Goal: Communication & Community: Share content

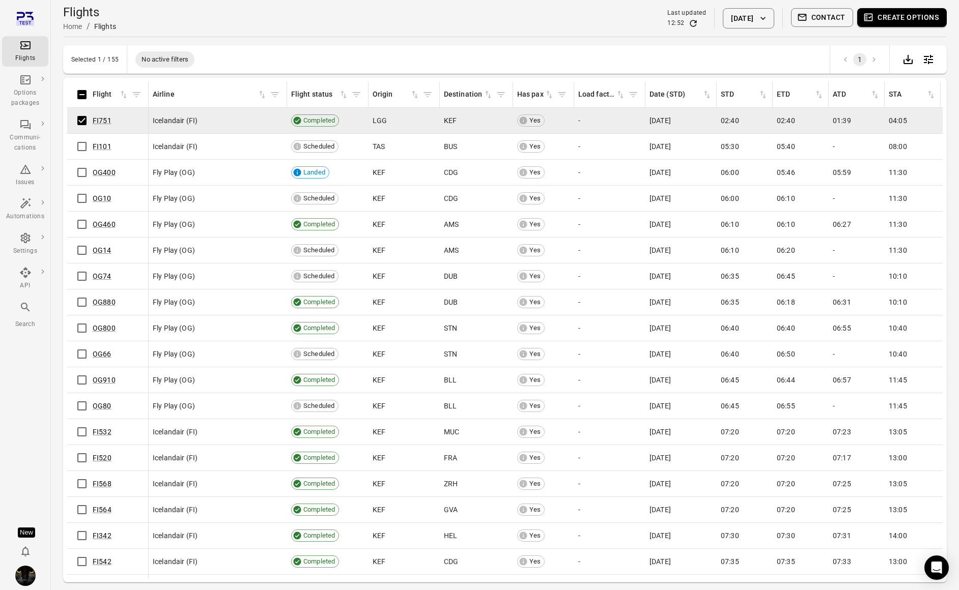
click at [826, 22] on button "Contact" at bounding box center [822, 17] width 63 height 19
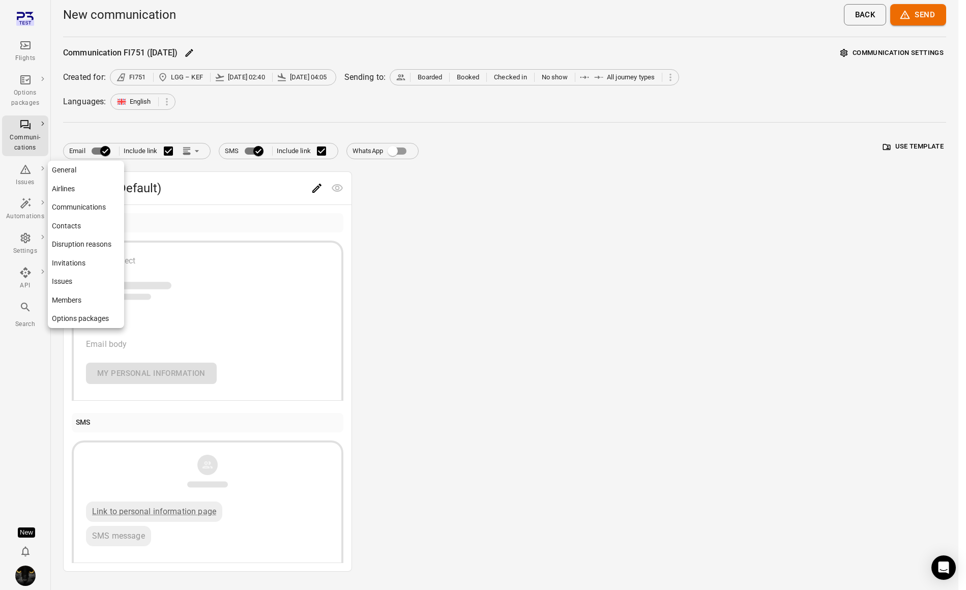
drag, startPoint x: 34, startPoint y: 257, endPoint x: 23, endPoint y: 247, distance: 14.4
click at [32, 256] on link "Settings" at bounding box center [25, 244] width 46 height 31
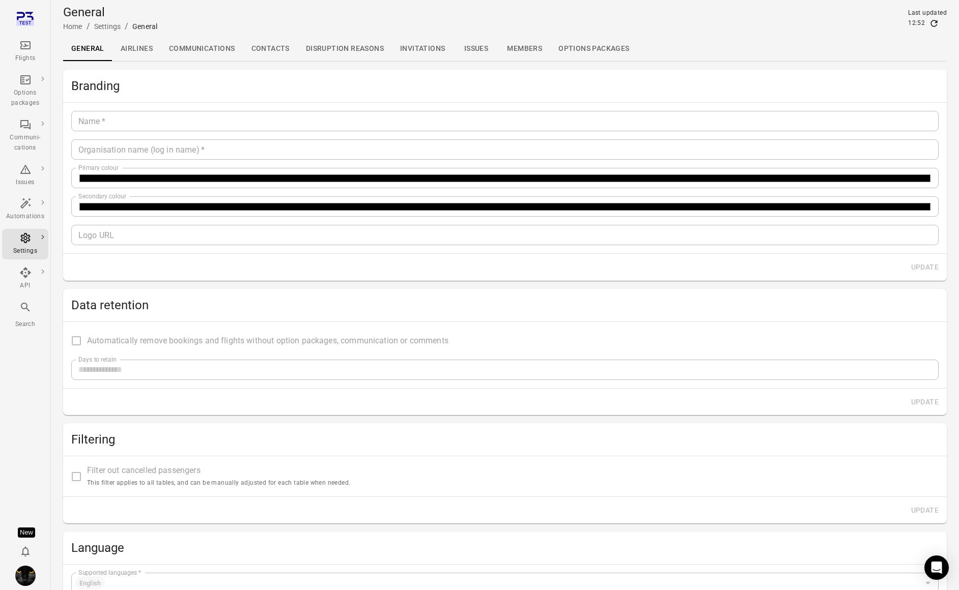
type input "*******"
type input "**********"
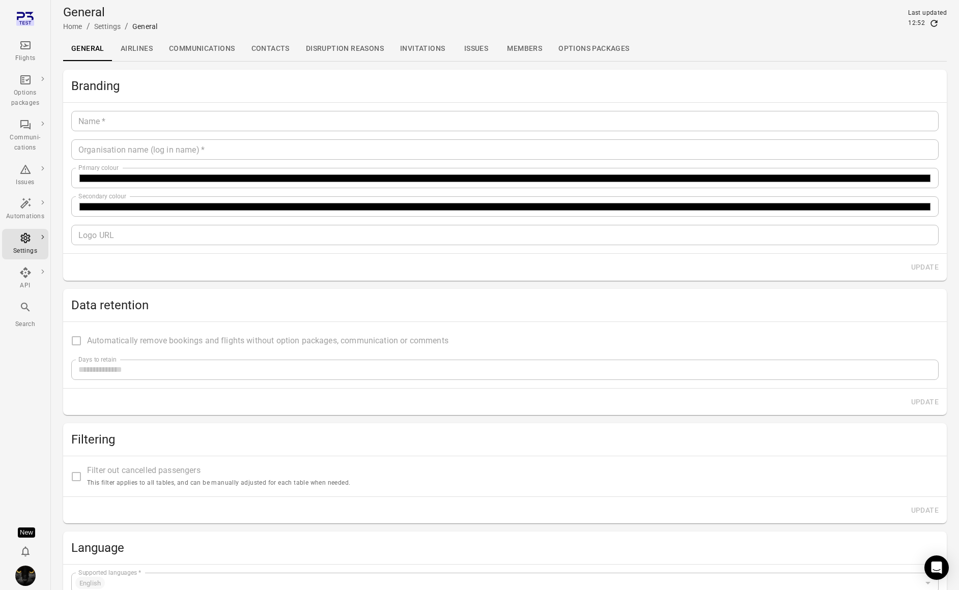
type input "**"
click at [23, 246] on div "Settings" at bounding box center [25, 251] width 38 height 10
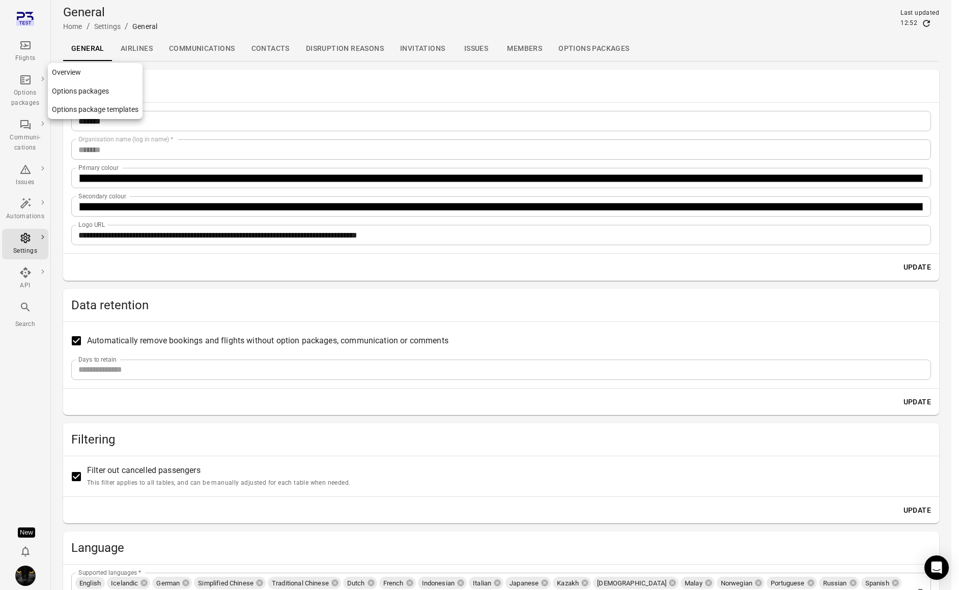
click at [28, 49] on icon "Main navigation" at bounding box center [25, 45] width 10 height 8
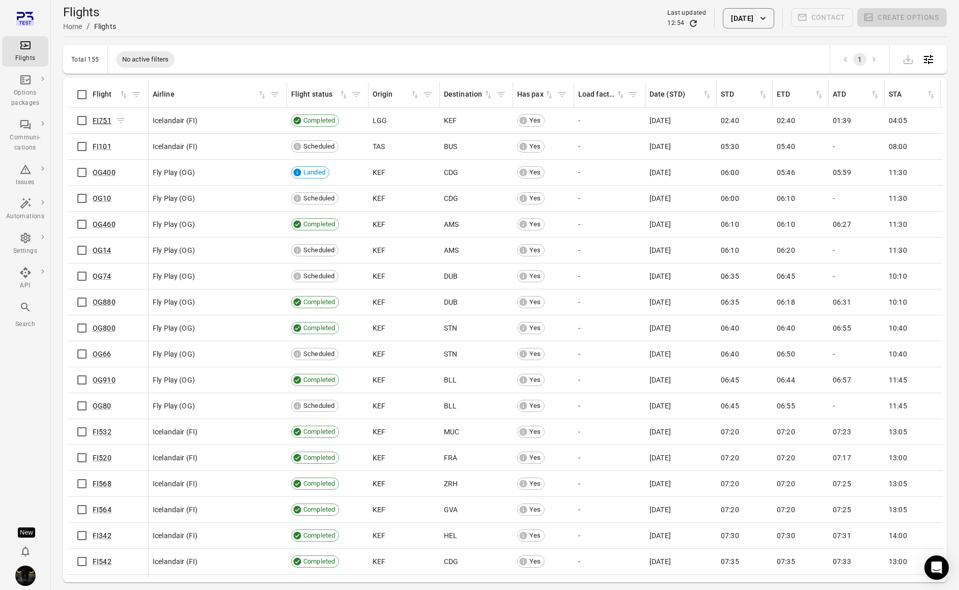
click at [97, 121] on link "FI751" at bounding box center [102, 121] width 19 height 8
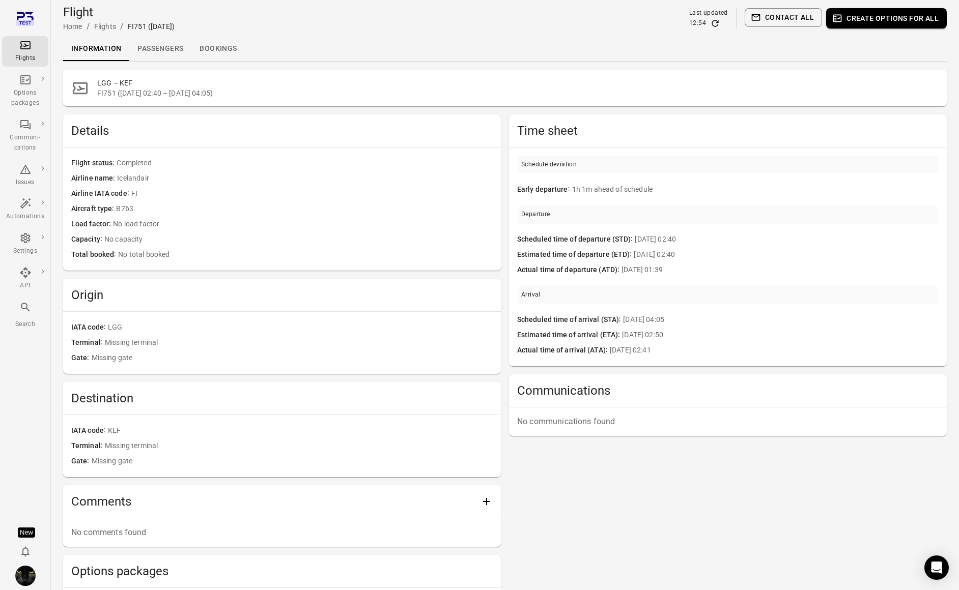
click at [27, 49] on icon "Main navigation" at bounding box center [25, 45] width 10 height 8
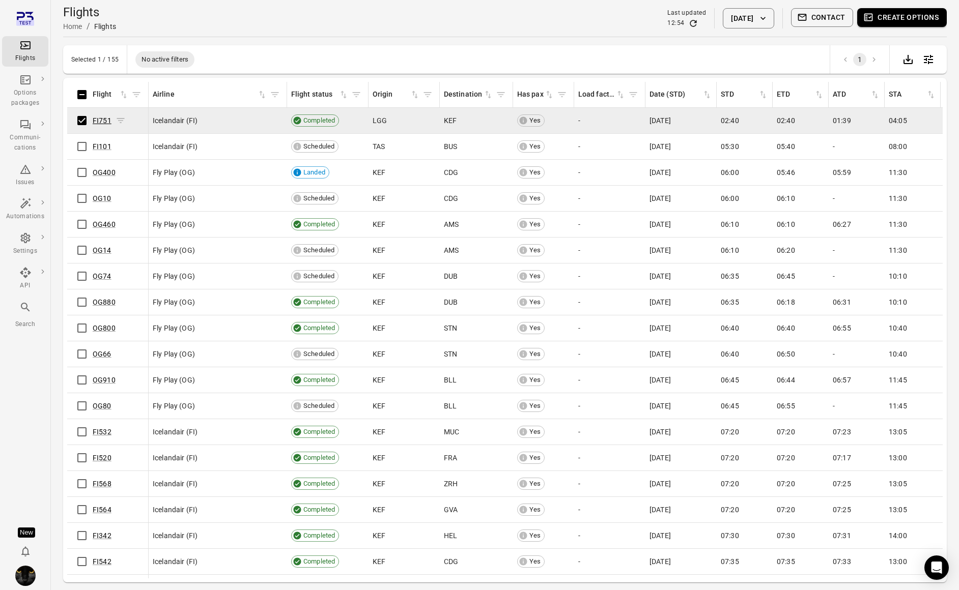
click at [106, 118] on link "FI751" at bounding box center [102, 121] width 19 height 8
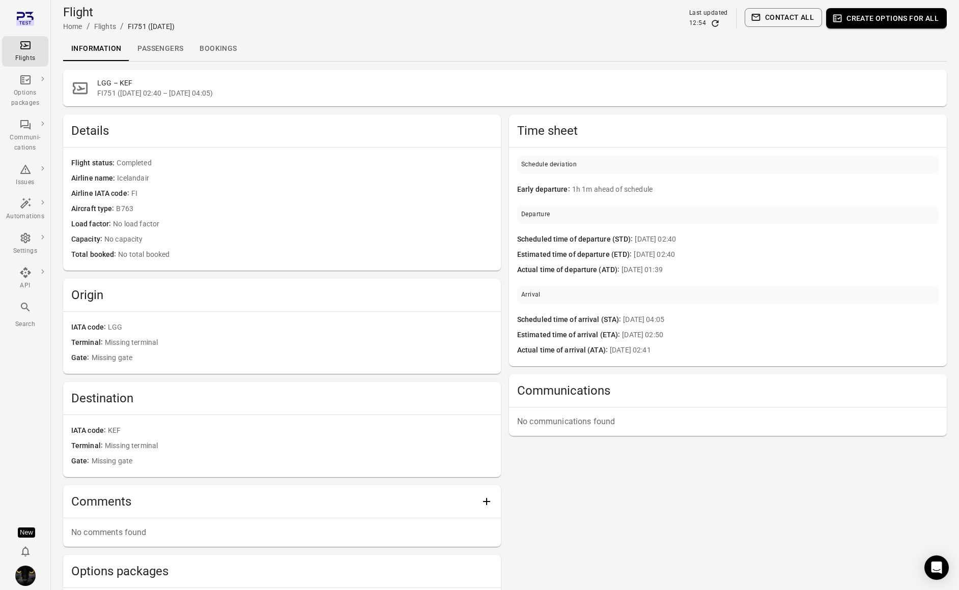
click at [151, 46] on link "Passengers" at bounding box center [160, 49] width 62 height 24
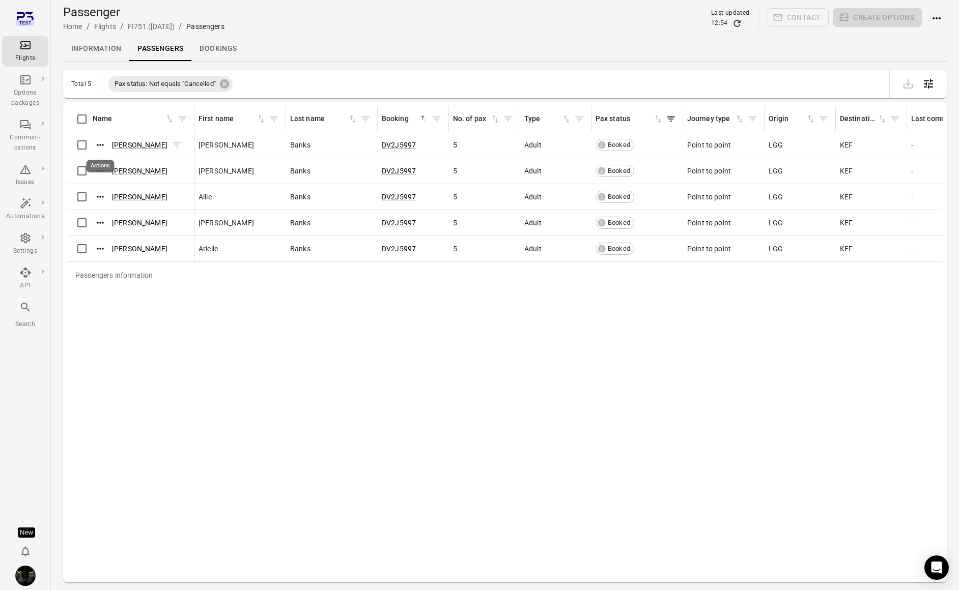
click at [99, 146] on icon "Actions" at bounding box center [100, 145] width 10 height 10
click at [105, 164] on span "Update contact information" at bounding box center [101, 162] width 90 height 10
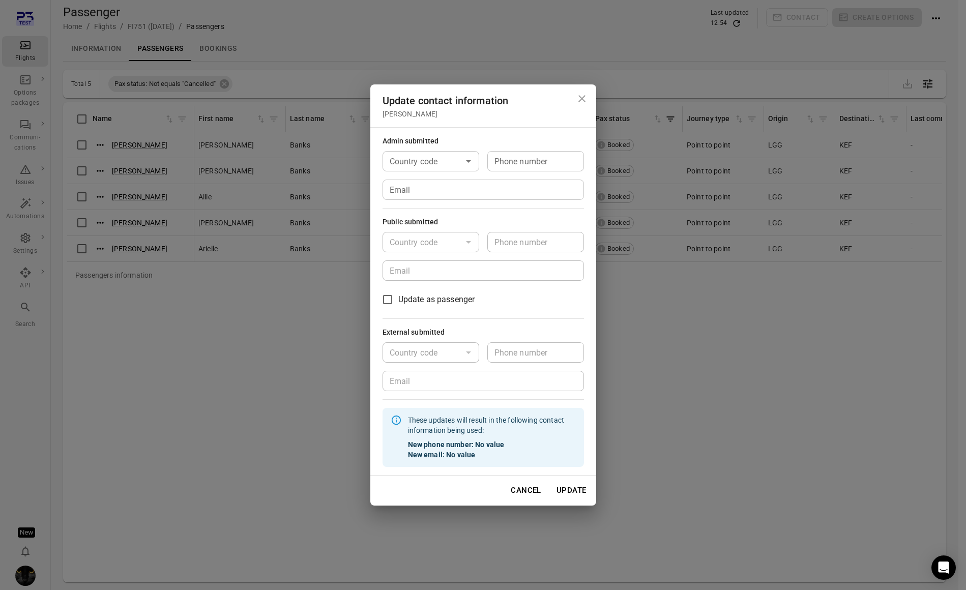
click at [449, 187] on input "Email" at bounding box center [484, 190] width 202 height 20
type input "**********"
click at [582, 492] on button "Update" at bounding box center [571, 490] width 41 height 21
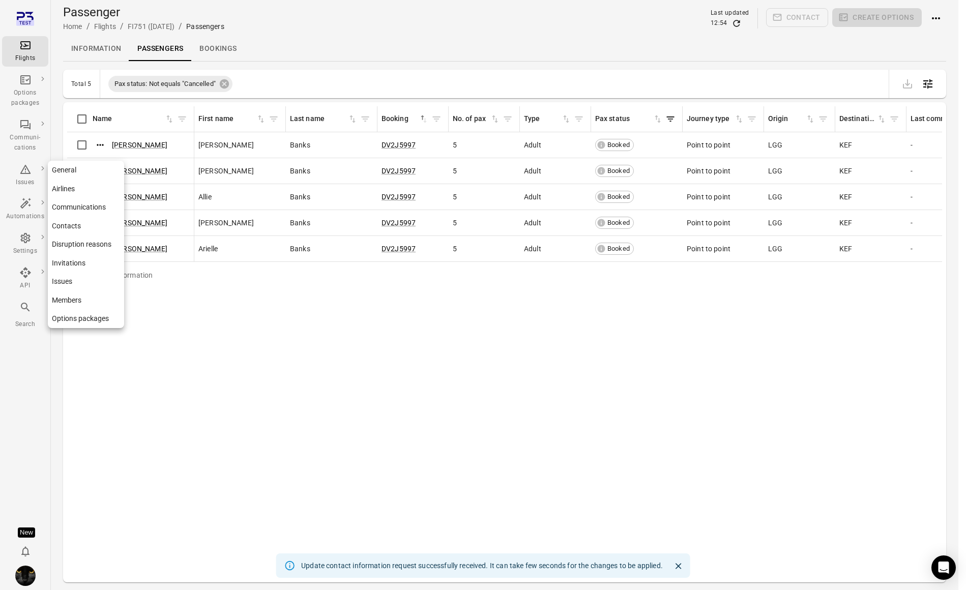
click at [14, 242] on div "Settings" at bounding box center [25, 244] width 38 height 24
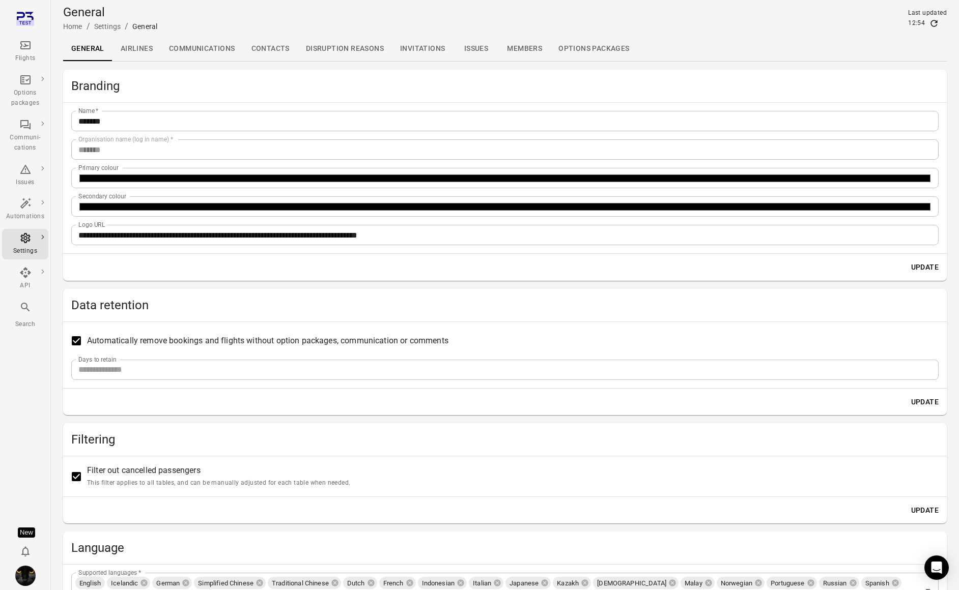
click at [267, 46] on link "Contacts" at bounding box center [270, 49] width 54 height 24
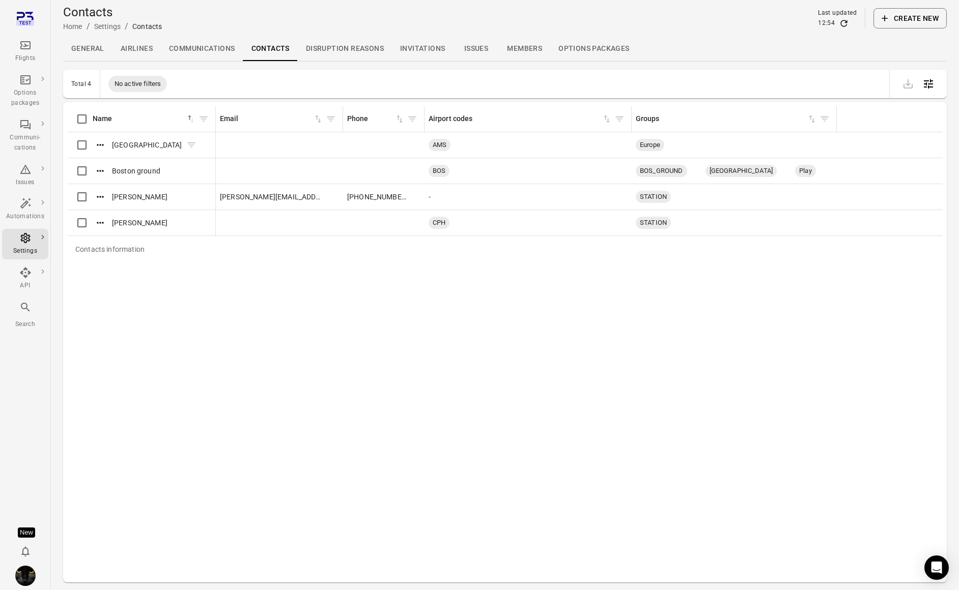
click at [99, 143] on icon "Actions" at bounding box center [100, 145] width 10 height 10
click at [103, 160] on span "Update" at bounding box center [100, 162] width 23 height 10
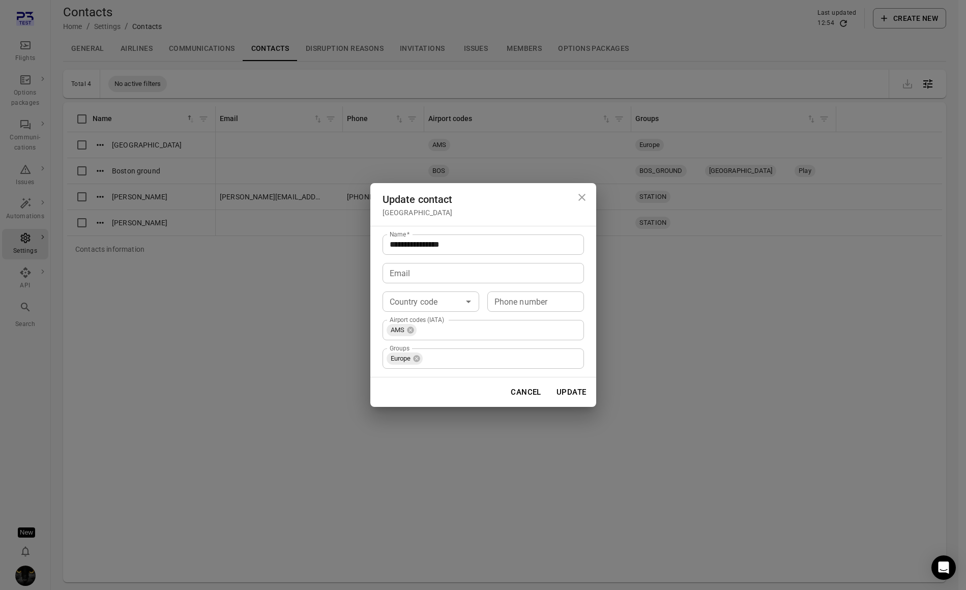
click at [424, 272] on input "Email" at bounding box center [484, 273] width 202 height 20
type input "**********"
click at [571, 399] on button "Update" at bounding box center [571, 392] width 41 height 21
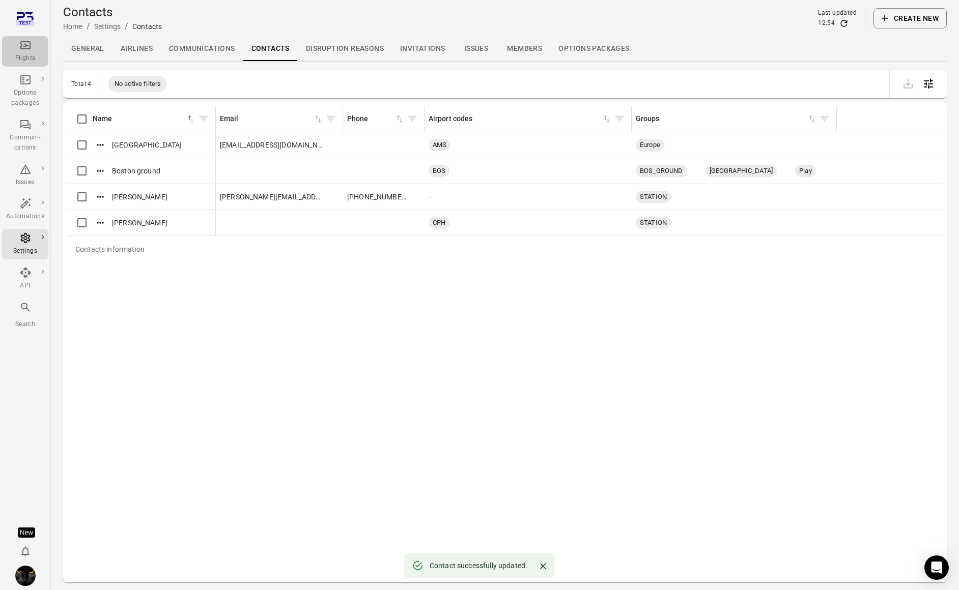
click at [35, 47] on div "Flights" at bounding box center [25, 51] width 38 height 24
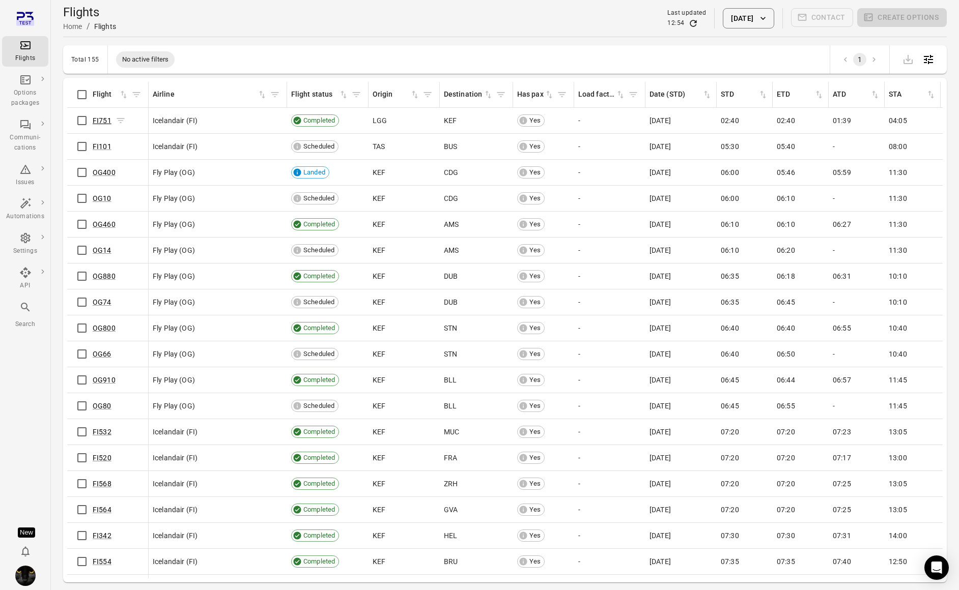
click at [100, 122] on link "FI751" at bounding box center [102, 121] width 19 height 8
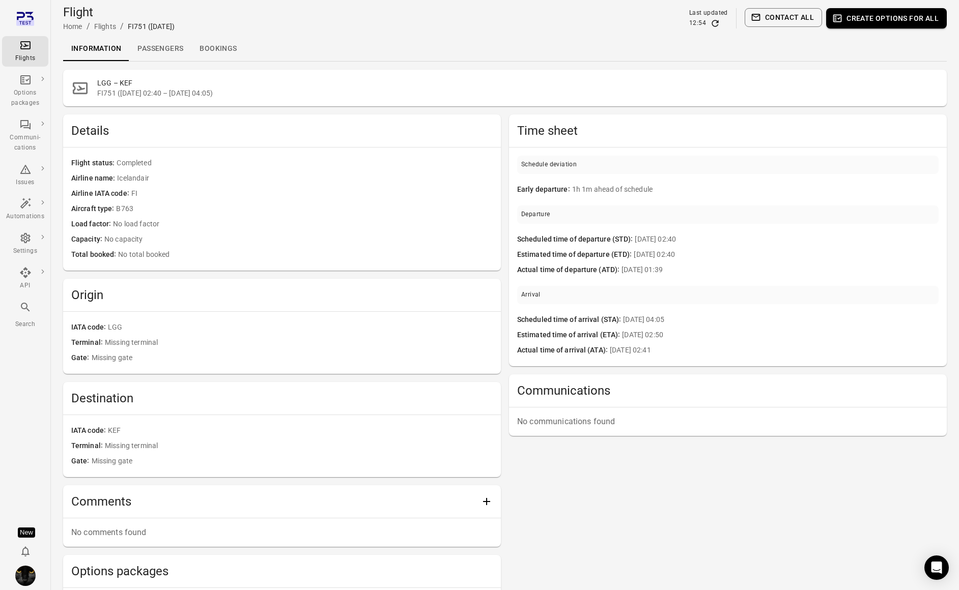
click at [162, 49] on link "Passengers" at bounding box center [160, 49] width 62 height 24
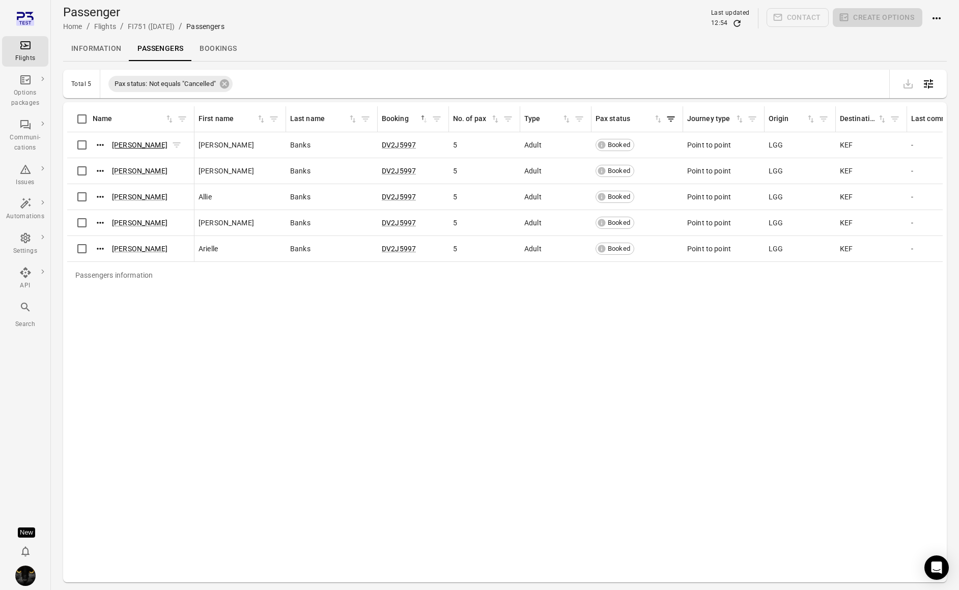
click at [122, 145] on link "Jamie Banks" at bounding box center [139, 145] width 55 height 8
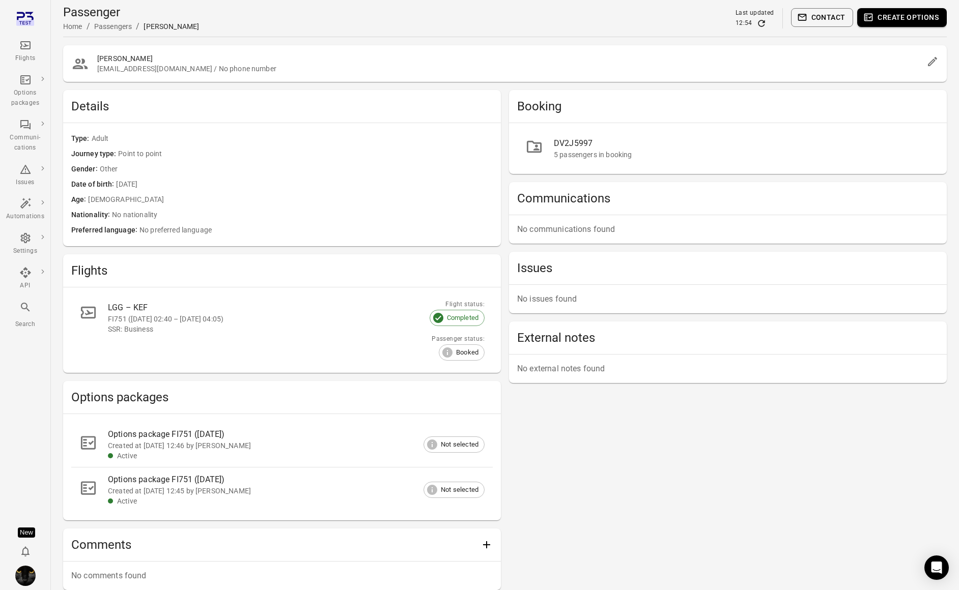
click at [827, 22] on button "Contact" at bounding box center [822, 17] width 63 height 19
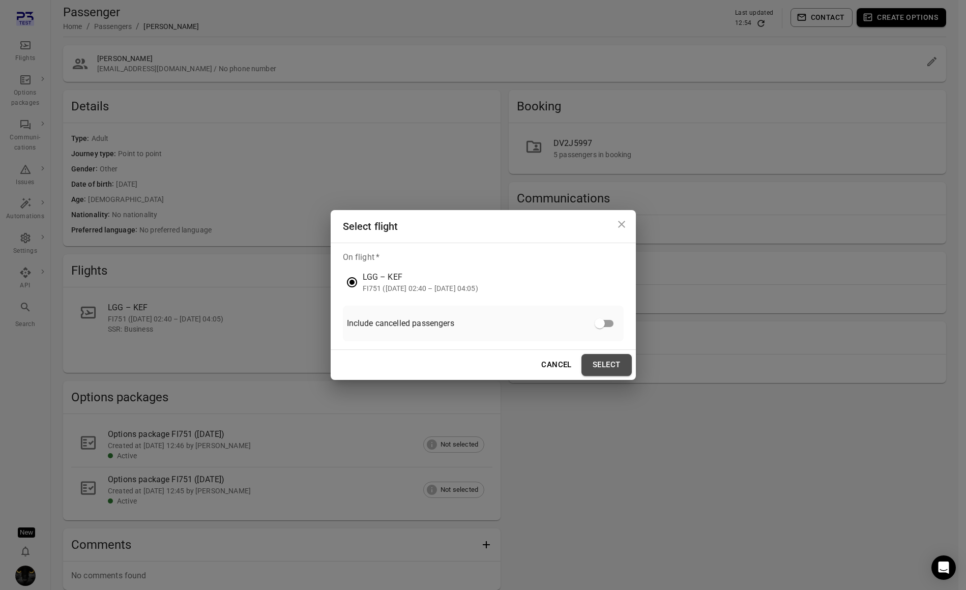
click at [621, 366] on button "Select" at bounding box center [607, 364] width 50 height 21
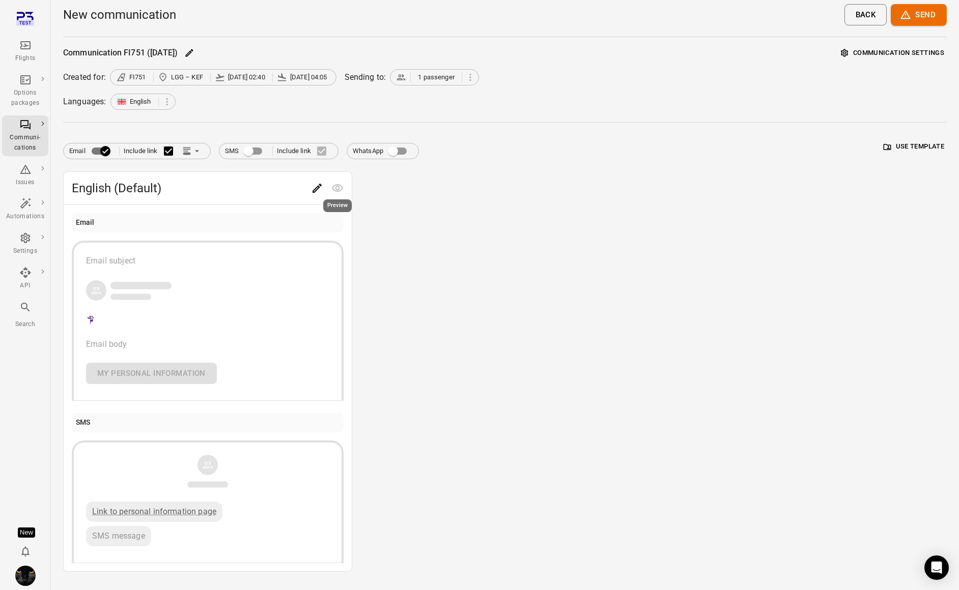
click at [319, 186] on icon "Edit" at bounding box center [316, 188] width 9 height 9
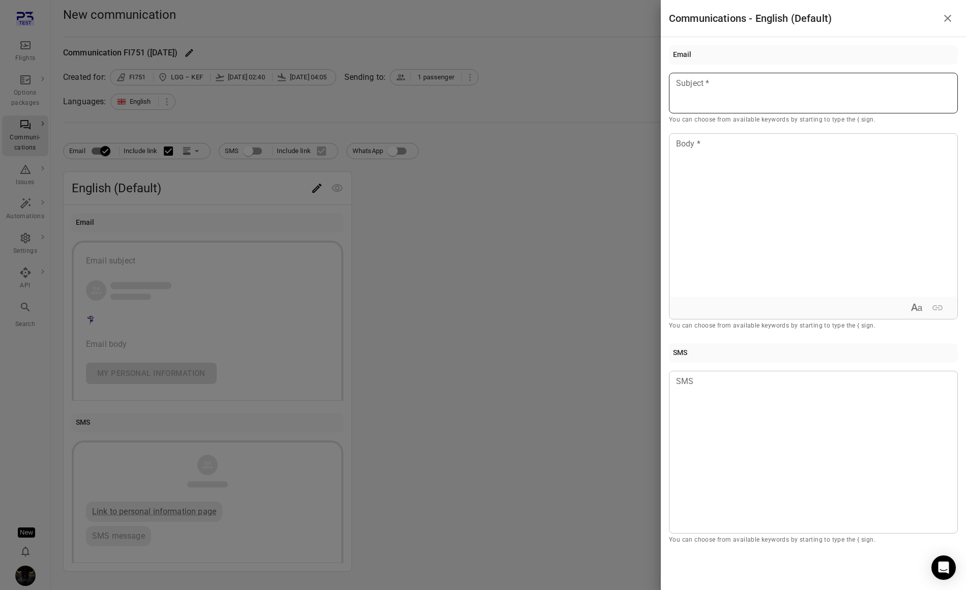
click at [821, 95] on div at bounding box center [813, 93] width 289 height 41
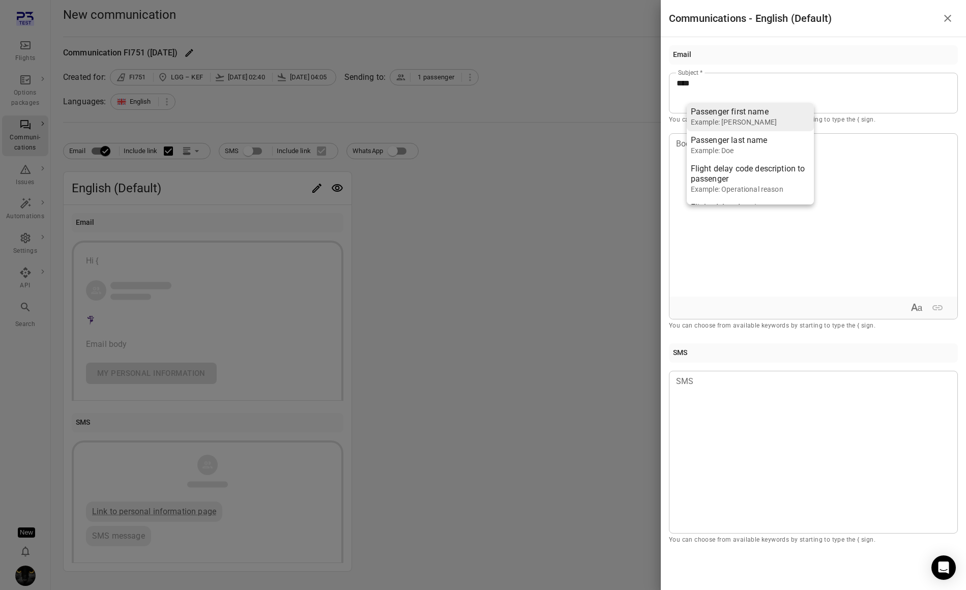
click at [758, 116] on div "Passenger first name" at bounding box center [734, 112] width 86 height 10
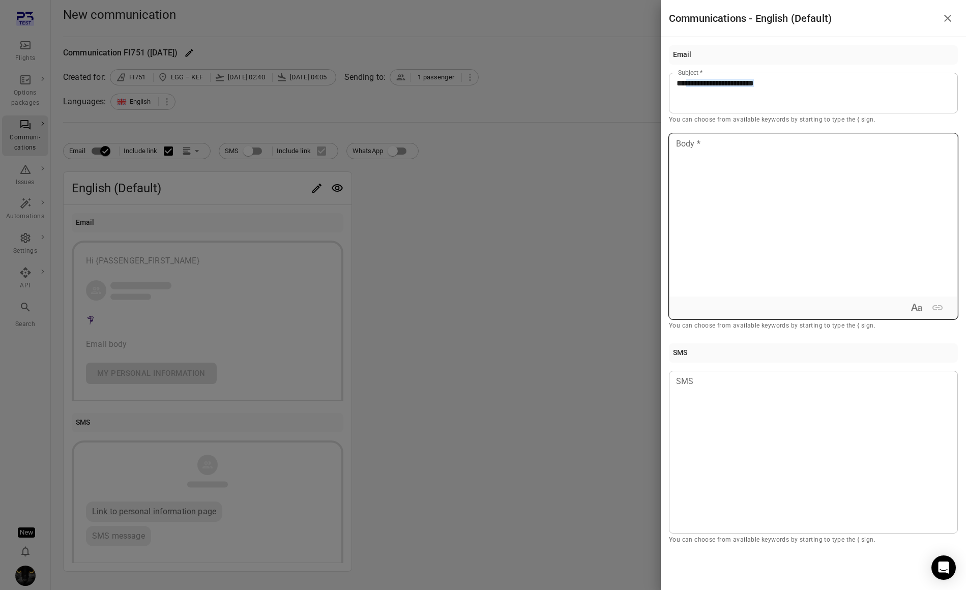
click at [748, 170] on div at bounding box center [814, 215] width 288 height 163
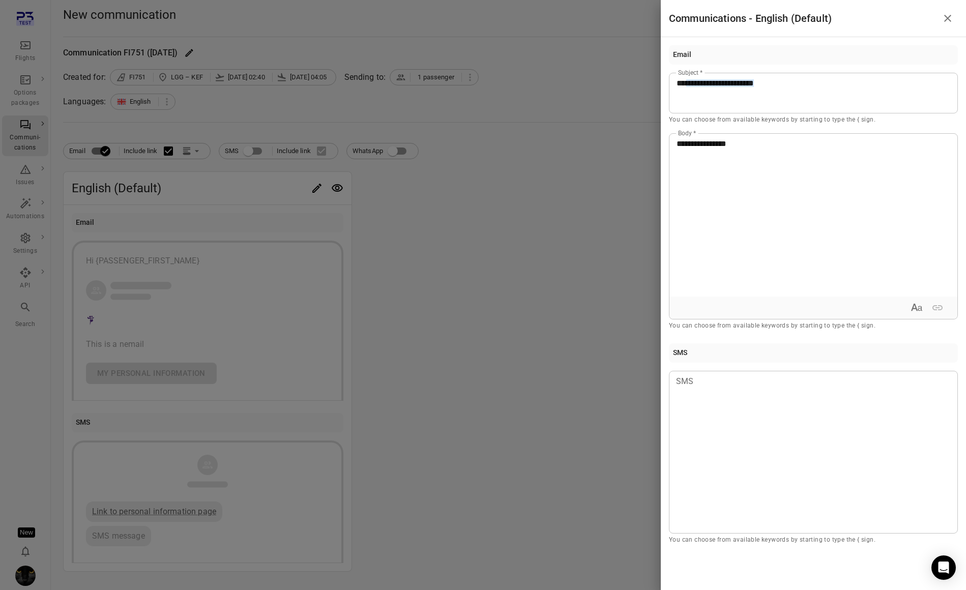
click at [468, 203] on div at bounding box center [483, 295] width 966 height 590
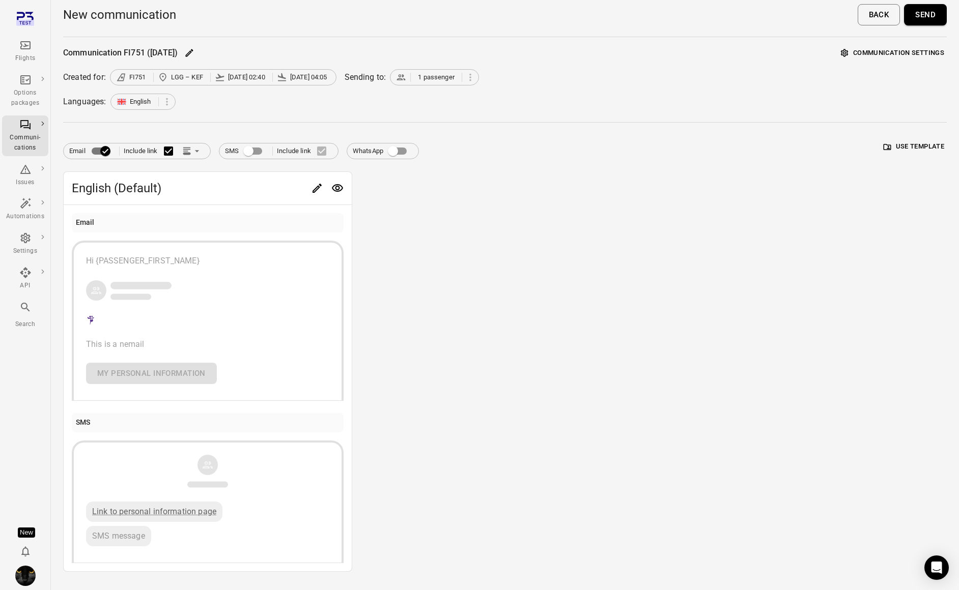
click at [916, 61] on div "Communication FI751 (11 Sep) Communication settings Created for: FI751 LGG – KE…" at bounding box center [504, 308] width 883 height 527
click at [913, 52] on button "Communication settings" at bounding box center [892, 53] width 108 height 16
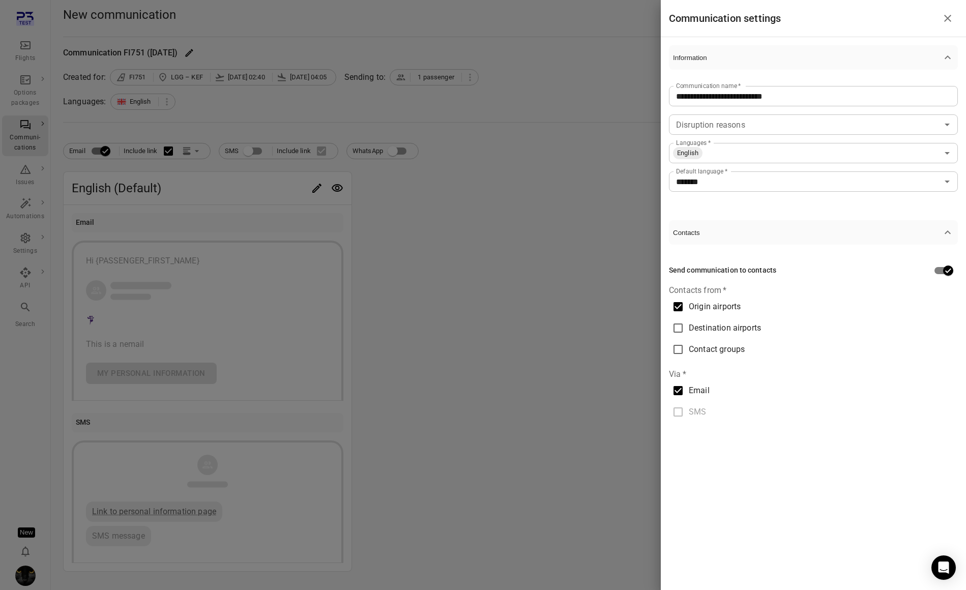
click at [691, 347] on span "Contact groups" at bounding box center [717, 350] width 56 height 12
click at [702, 374] on input "Contact groups" at bounding box center [812, 372] width 281 height 14
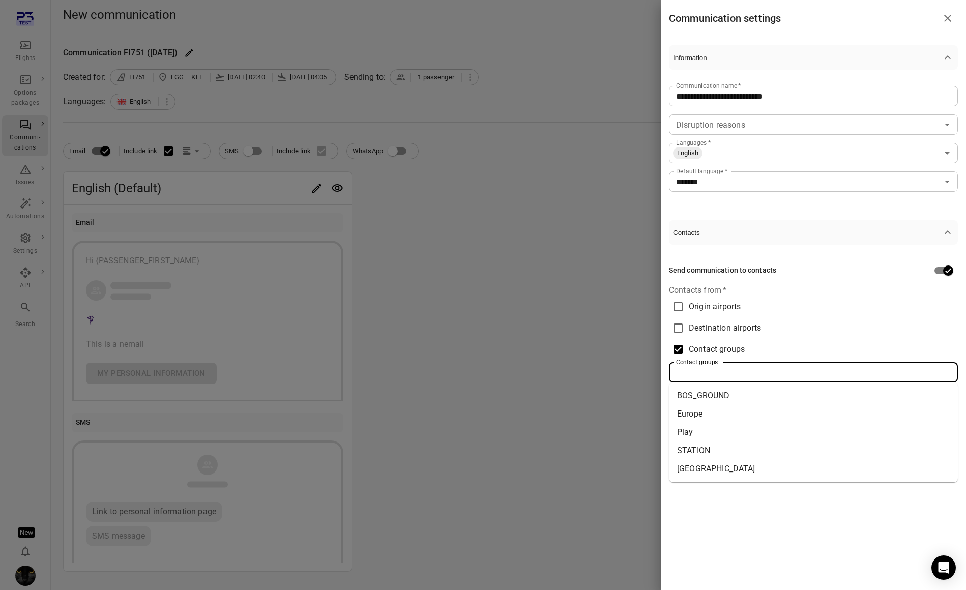
click at [693, 415] on li "Europe" at bounding box center [813, 414] width 289 height 18
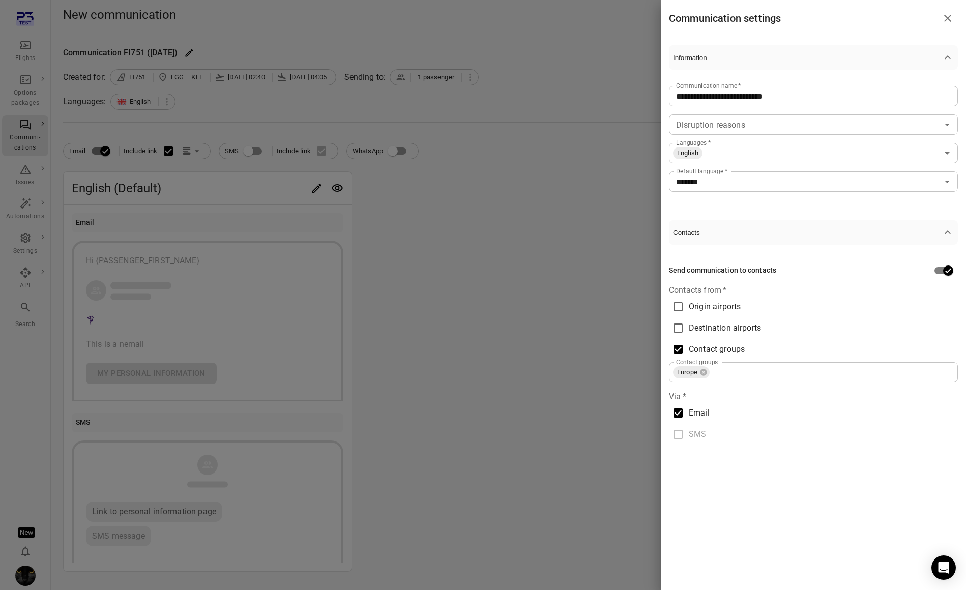
click at [577, 346] on div at bounding box center [483, 295] width 966 height 590
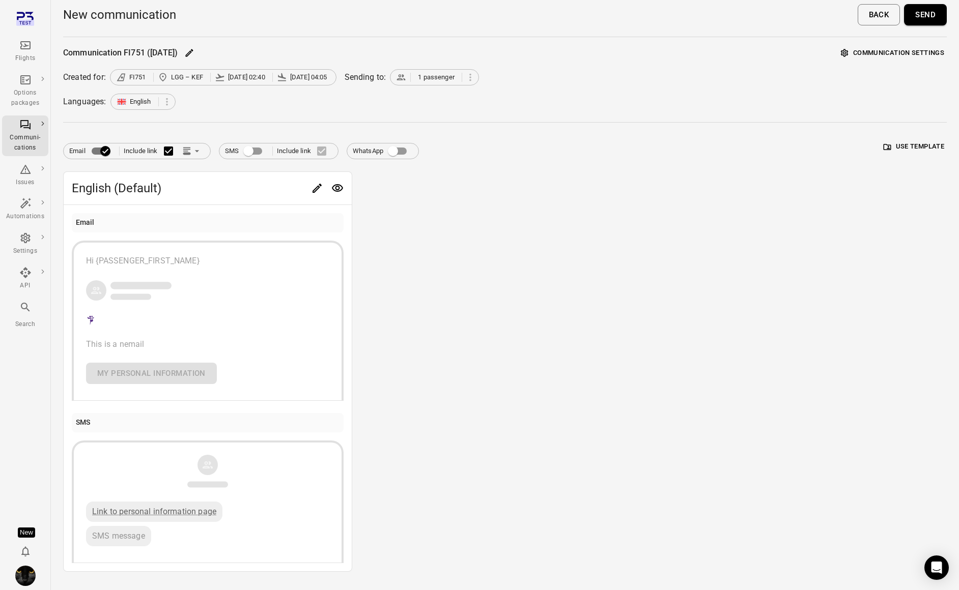
click at [926, 22] on button "Send" at bounding box center [925, 14] width 43 height 21
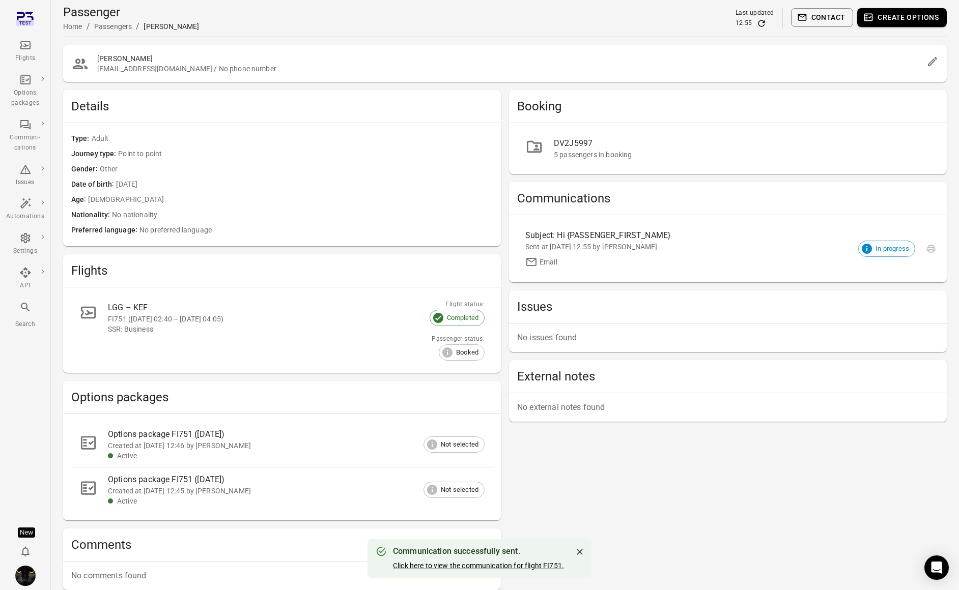
click at [450, 564] on link "Click here to view the communication for flight FI751." at bounding box center [478, 566] width 171 height 8
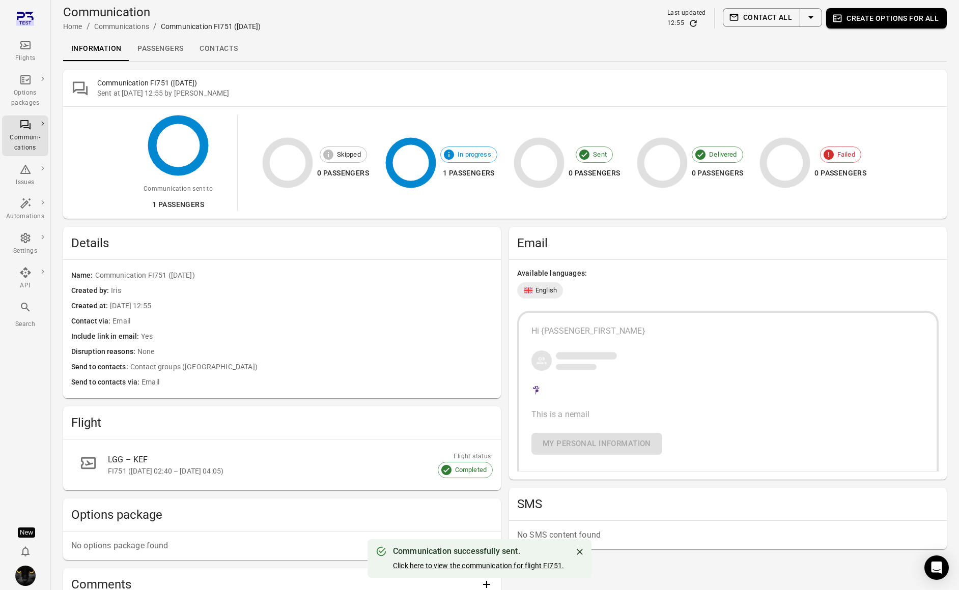
click at [224, 43] on link "Contacts" at bounding box center [218, 49] width 54 height 24
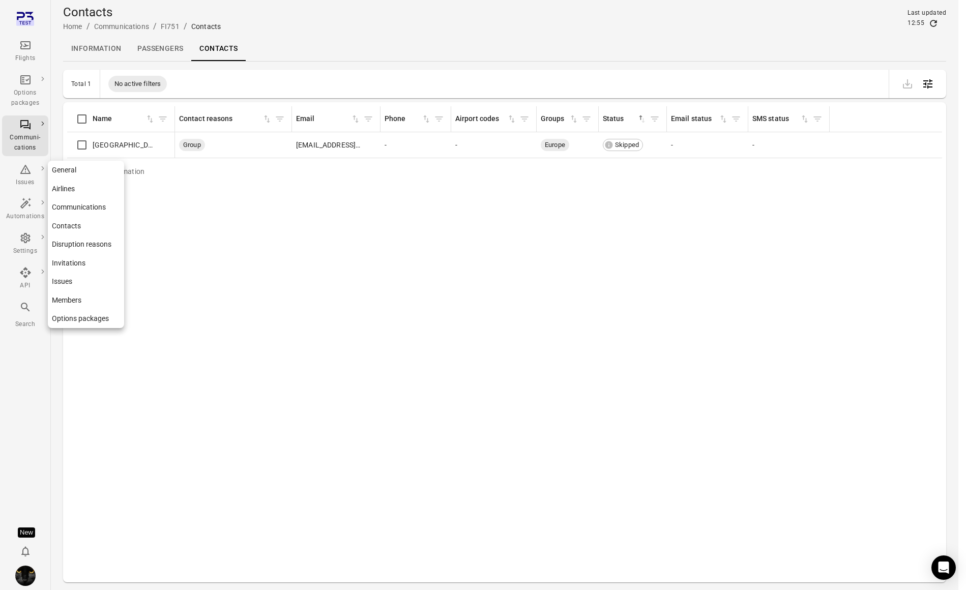
click at [18, 250] on div "Settings" at bounding box center [25, 251] width 38 height 10
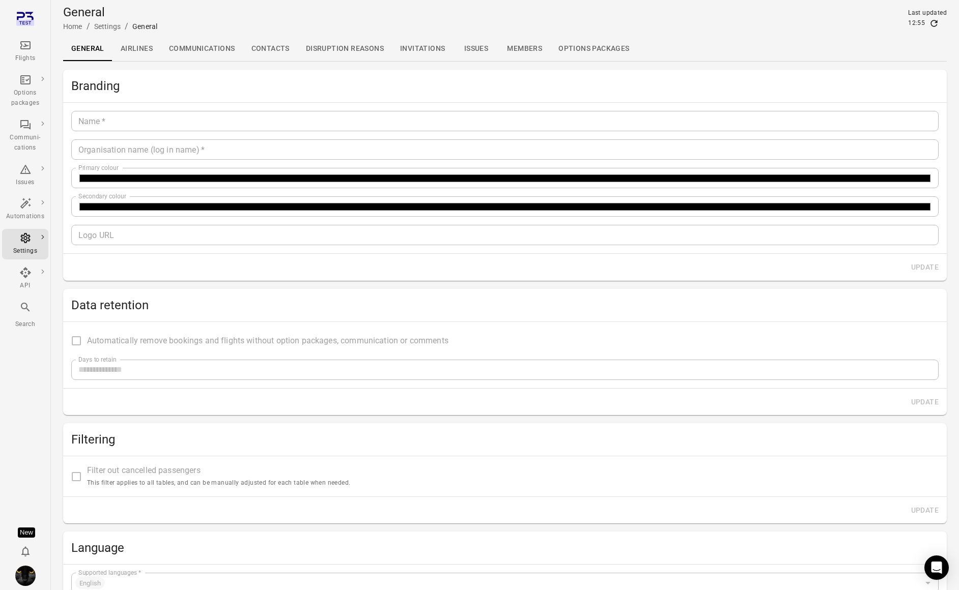
type input "*******"
type input "**********"
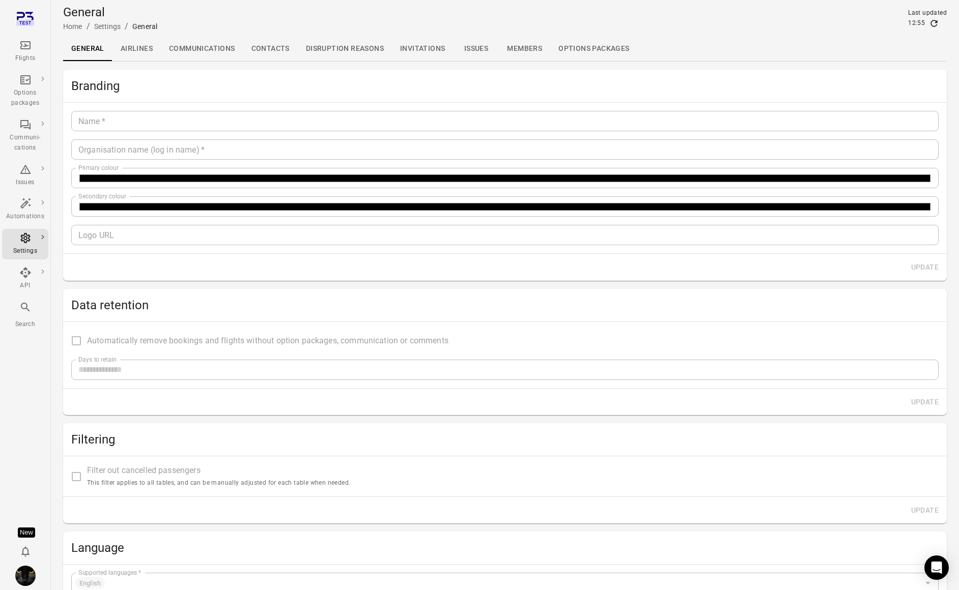
type input "**"
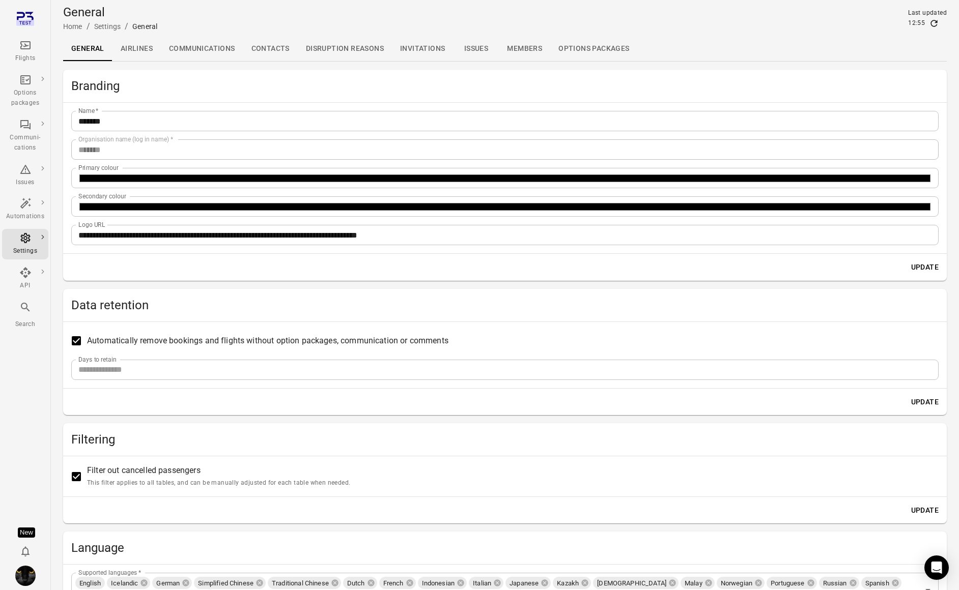
click at [251, 54] on link "Contacts" at bounding box center [270, 49] width 54 height 24
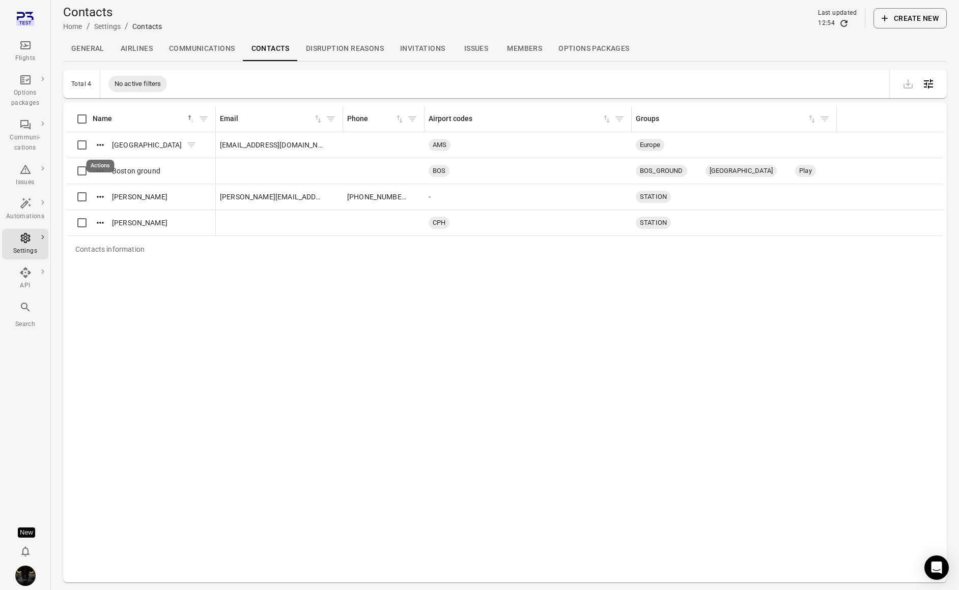
click at [99, 148] on icon "Actions" at bounding box center [100, 145] width 10 height 10
click at [101, 161] on span "Update" at bounding box center [100, 162] width 23 height 10
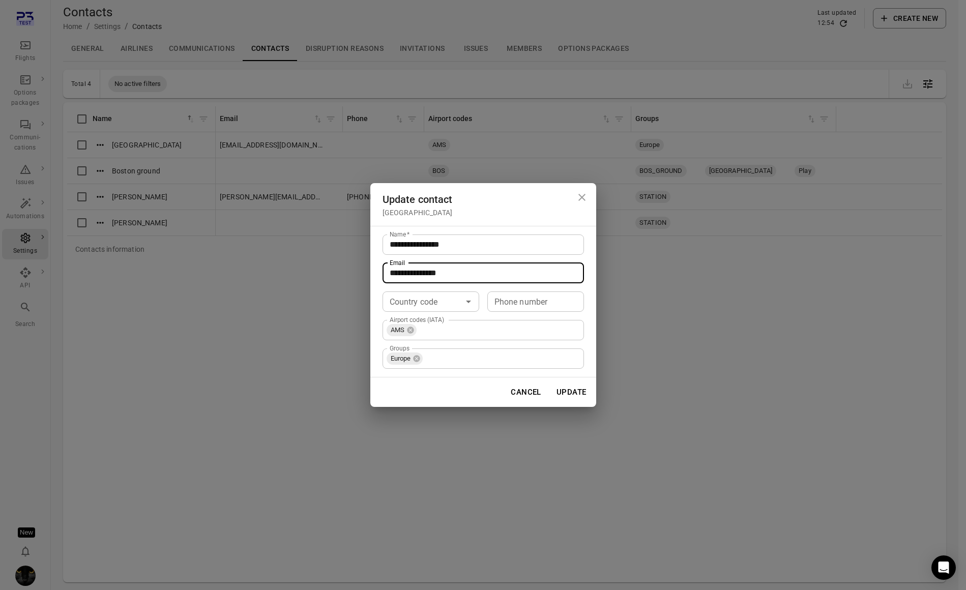
drag, startPoint x: 430, startPoint y: 270, endPoint x: 380, endPoint y: 263, distance: 50.0
click at [380, 263] on div "**********" at bounding box center [483, 302] width 226 height 152
type input "**********"
click at [560, 392] on button "Update" at bounding box center [571, 392] width 41 height 21
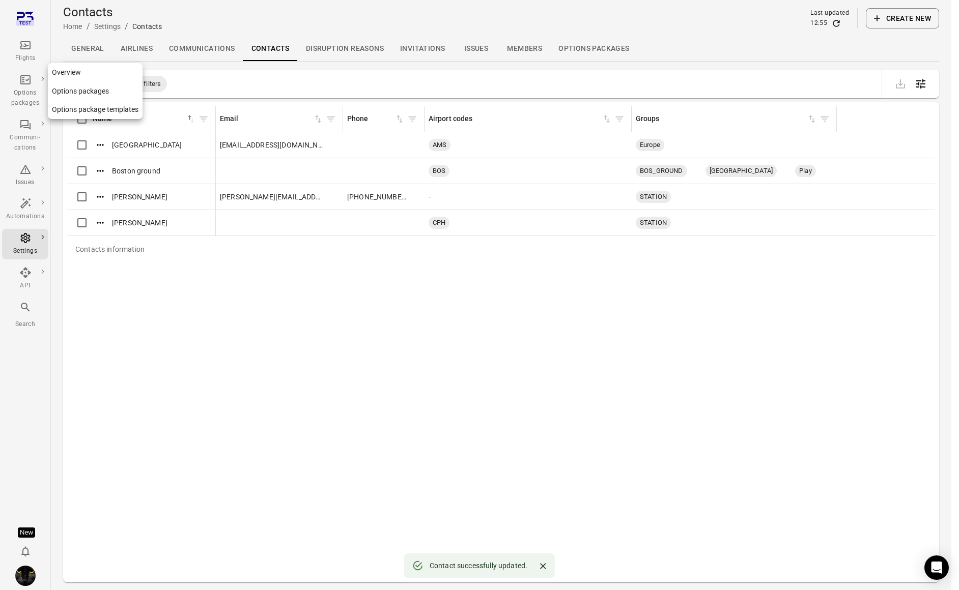
click at [27, 54] on div "Flights" at bounding box center [25, 58] width 38 height 10
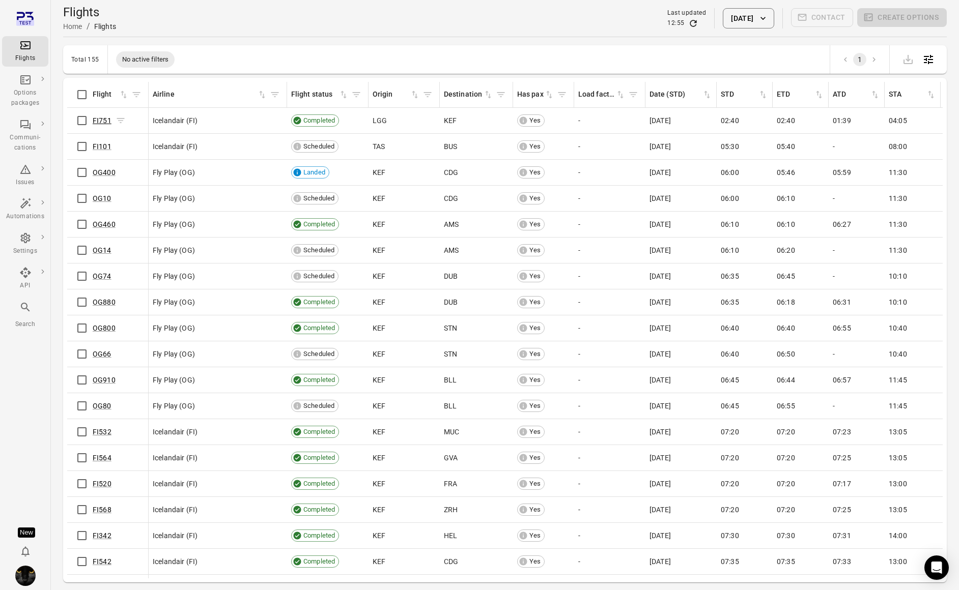
click at [102, 122] on link "FI751" at bounding box center [102, 121] width 19 height 8
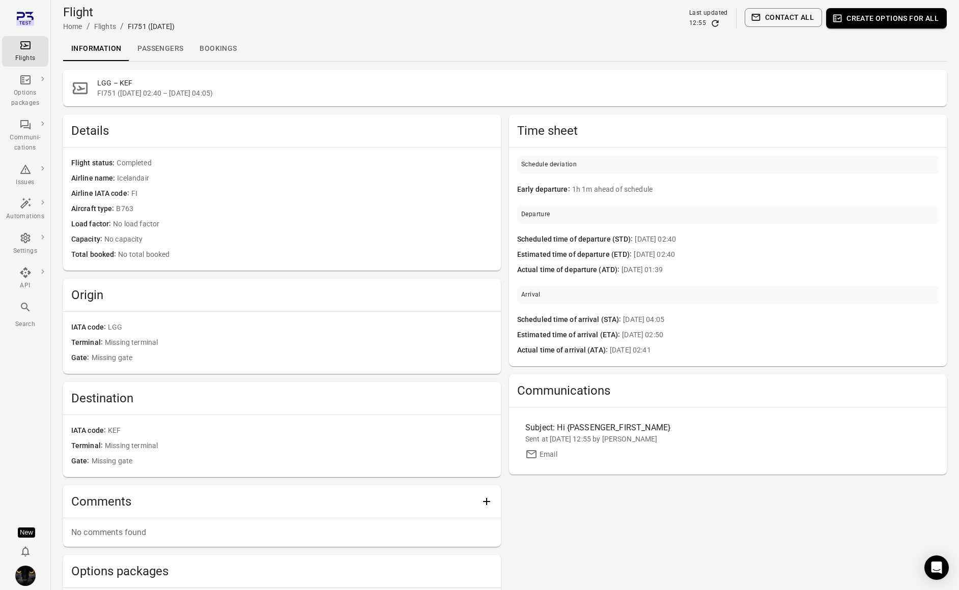
click at [164, 43] on link "Passengers" at bounding box center [160, 49] width 62 height 24
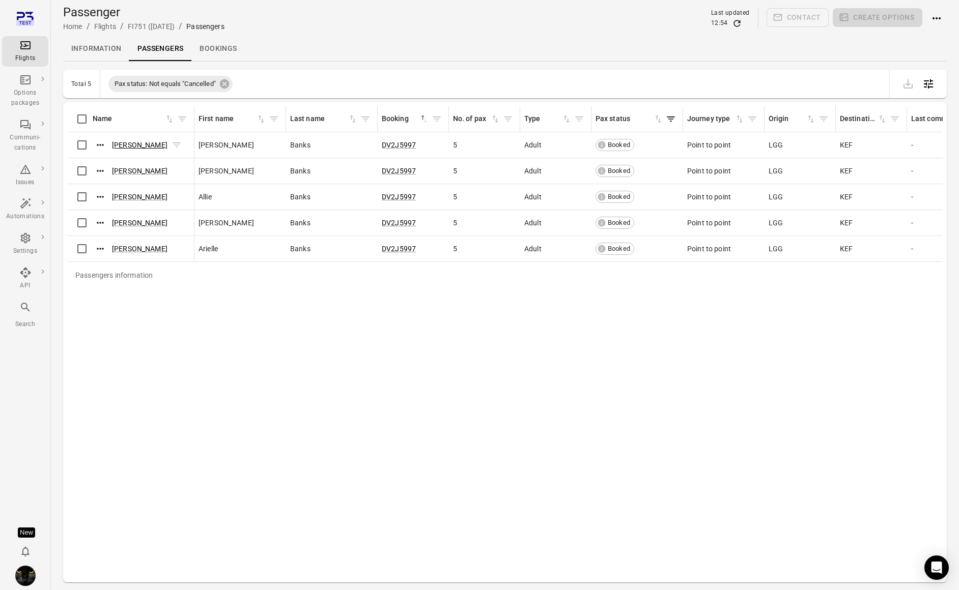
click at [129, 145] on link "Jamie Banks" at bounding box center [139, 145] width 55 height 8
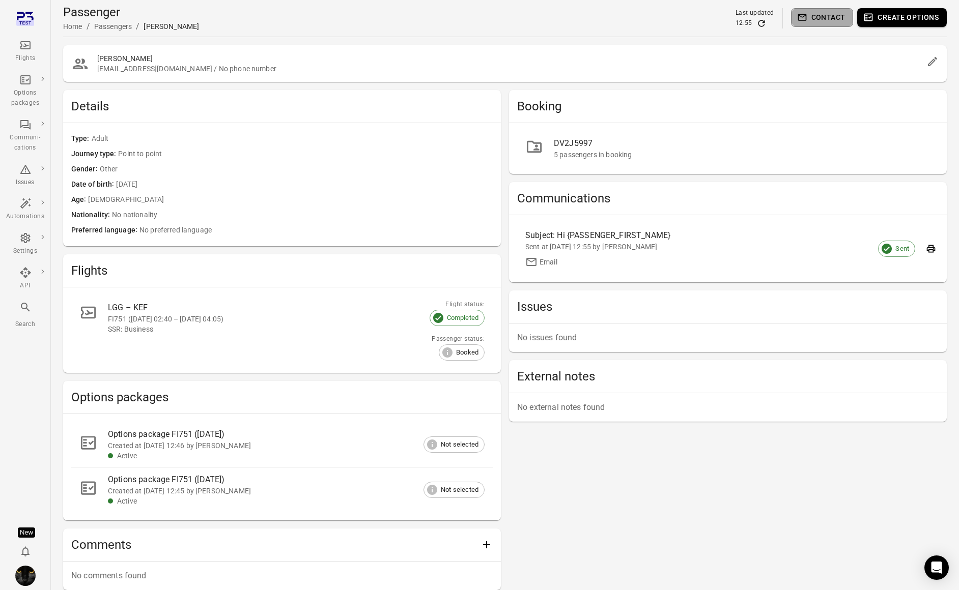
click at [836, 12] on button "Contact" at bounding box center [822, 17] width 63 height 19
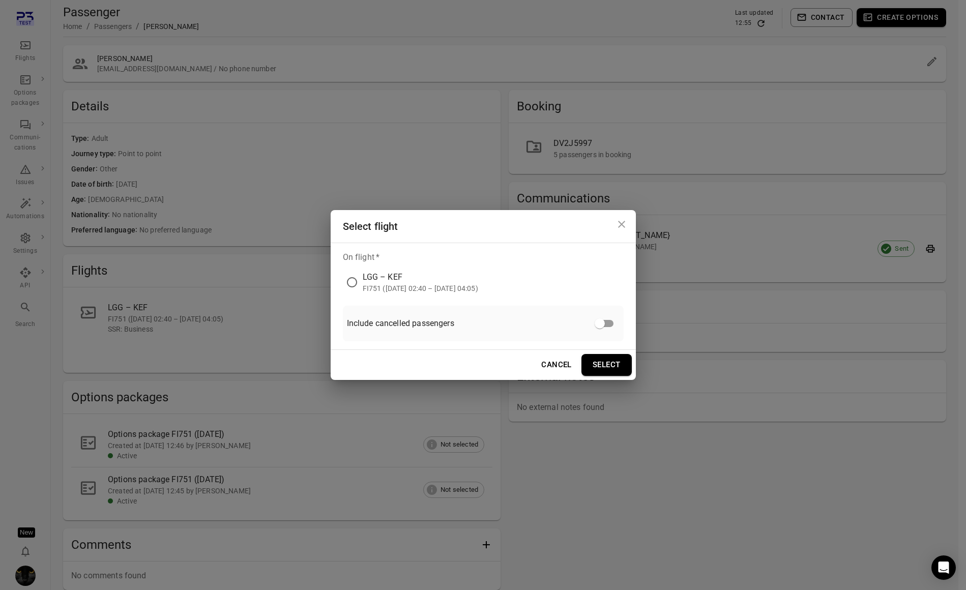
click at [373, 292] on div "FI751 (11 Sep 2025 02:40 – 11 Sep 2025 04:05)" at bounding box center [421, 288] width 116 height 10
click at [614, 368] on button "Select" at bounding box center [607, 364] width 50 height 21
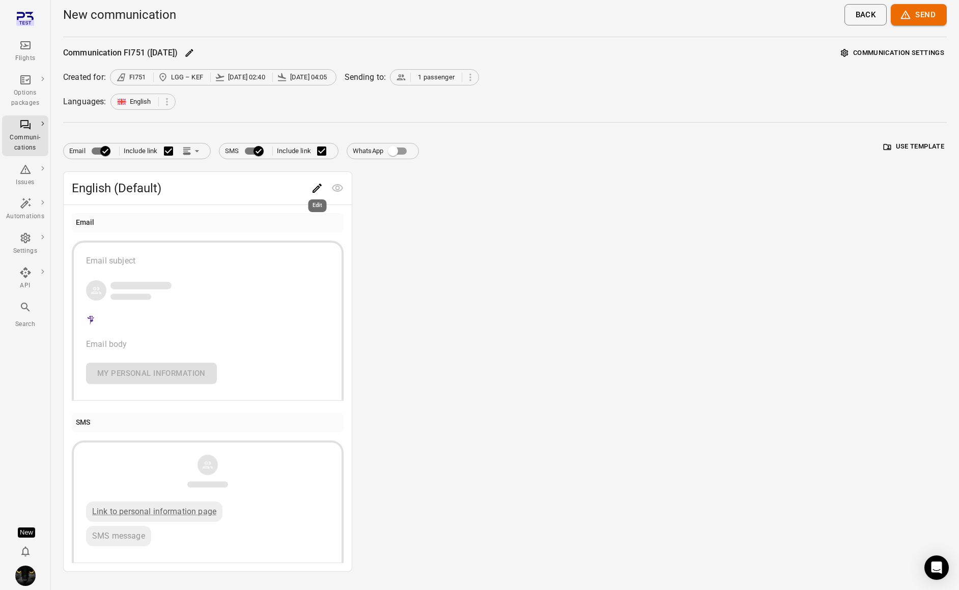
click at [320, 189] on icon "Edit" at bounding box center [317, 188] width 12 height 12
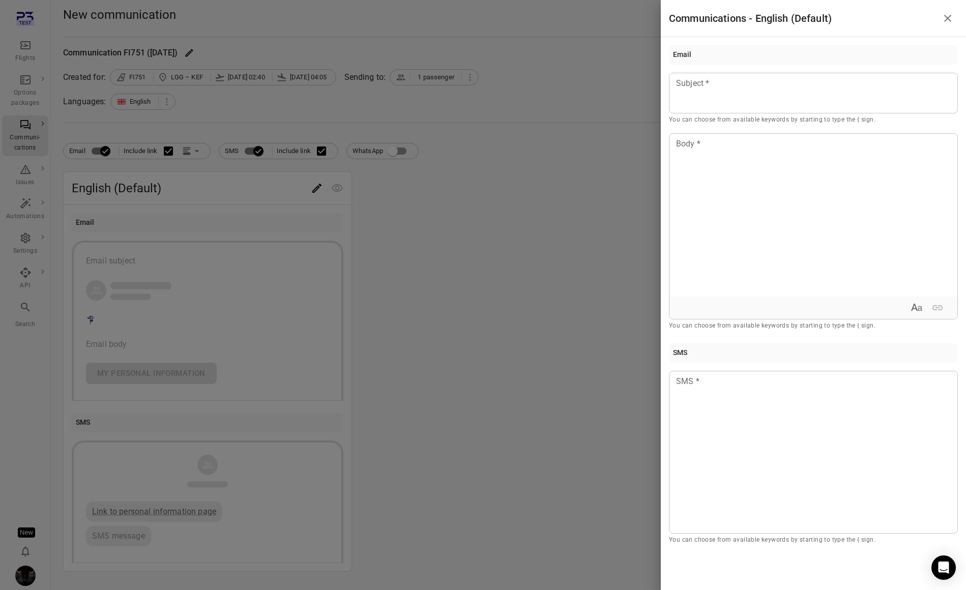
click at [254, 150] on div at bounding box center [483, 295] width 966 height 590
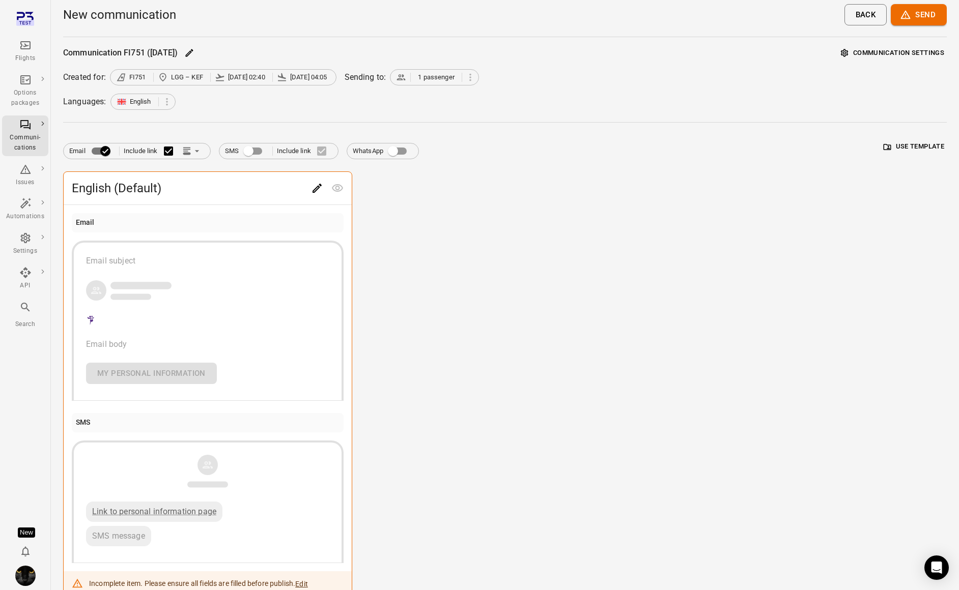
click at [624, 277] on div "English (Default) Email Email subject Email body My personal information SMS Li…" at bounding box center [504, 385] width 883 height 426
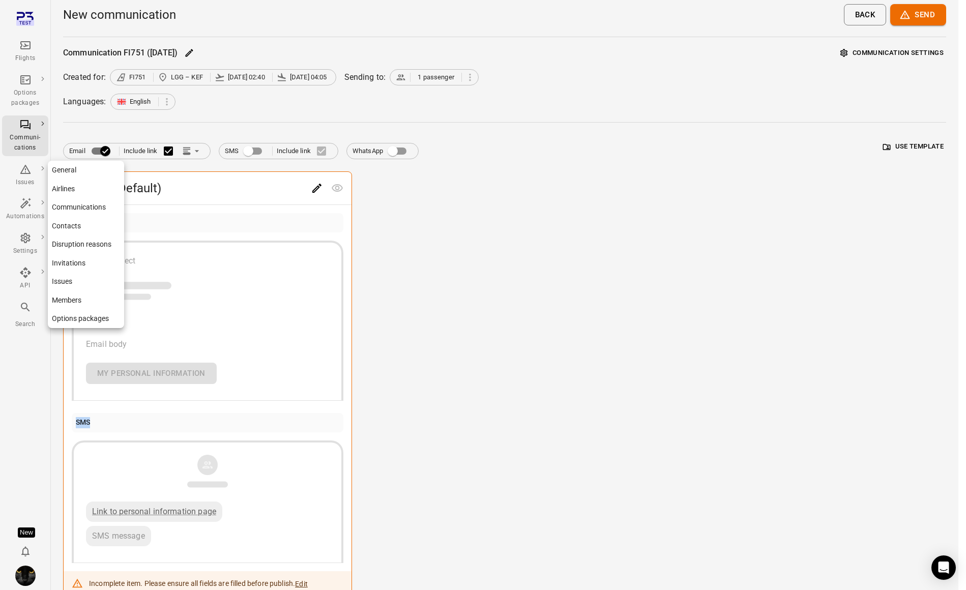
click at [27, 241] on icon "Main navigation" at bounding box center [25, 238] width 10 height 10
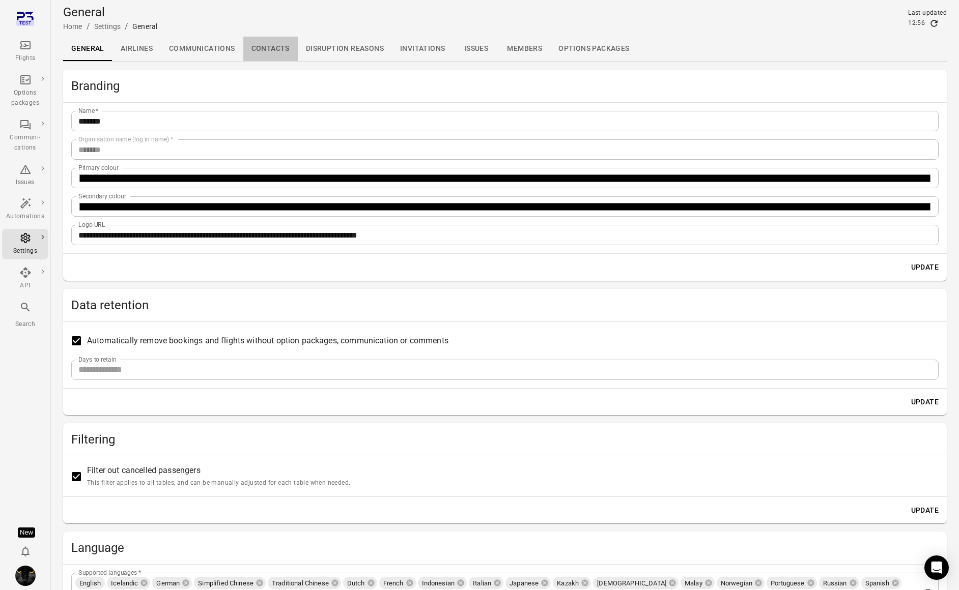
click at [270, 52] on link "Contacts" at bounding box center [270, 49] width 54 height 24
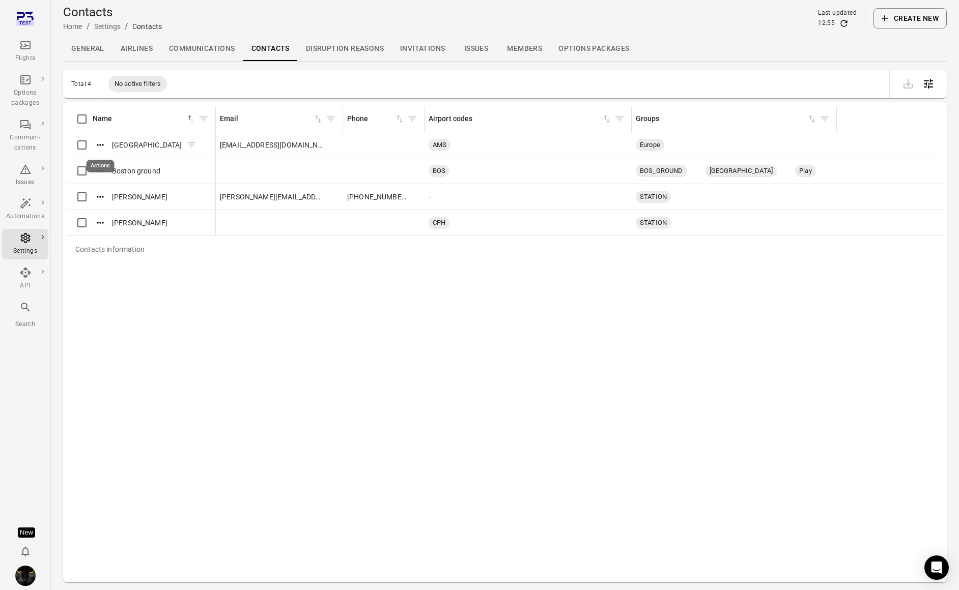
click at [95, 146] on button "Actions" at bounding box center [100, 144] width 15 height 15
click at [98, 164] on span "Update" at bounding box center [100, 162] width 23 height 10
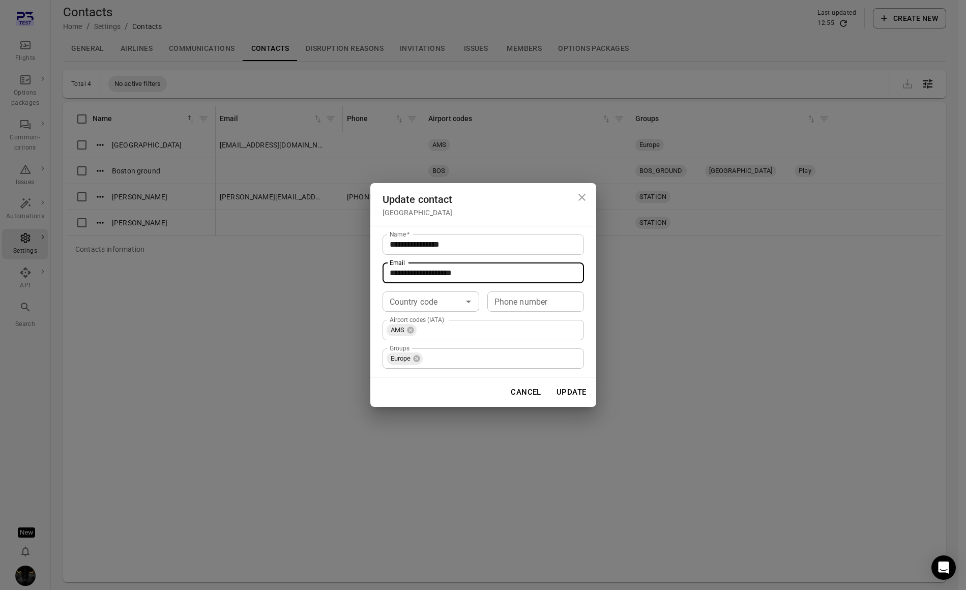
drag, startPoint x: 406, startPoint y: 262, endPoint x: 349, endPoint y: 255, distance: 56.8
click at [349, 255] on div "**********" at bounding box center [483, 295] width 966 height 590
type input "**********"
click at [573, 390] on button "Update" at bounding box center [571, 392] width 41 height 21
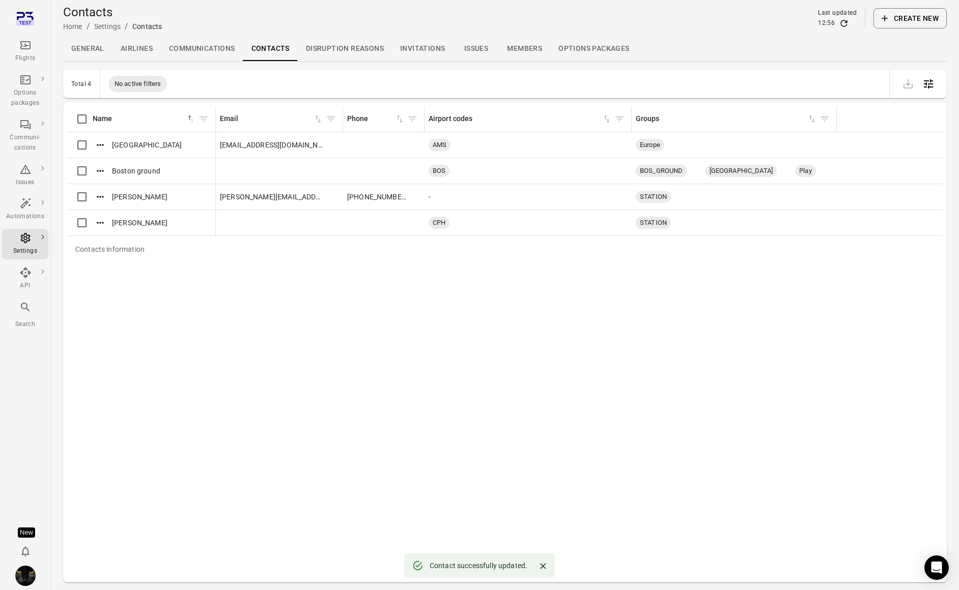
click at [27, 51] on div "Flights" at bounding box center [25, 51] width 38 height 24
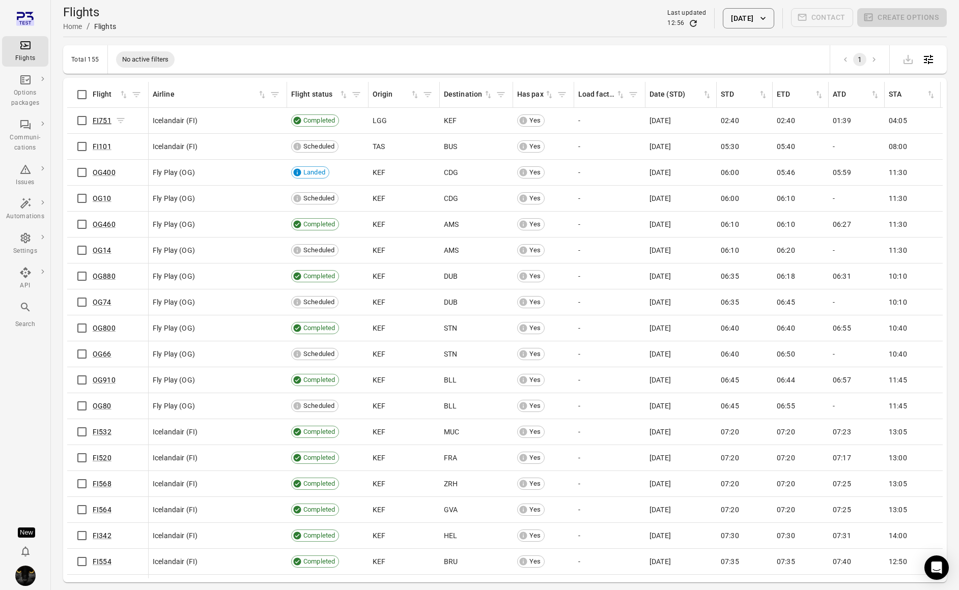
click at [106, 119] on link "FI751" at bounding box center [102, 121] width 19 height 8
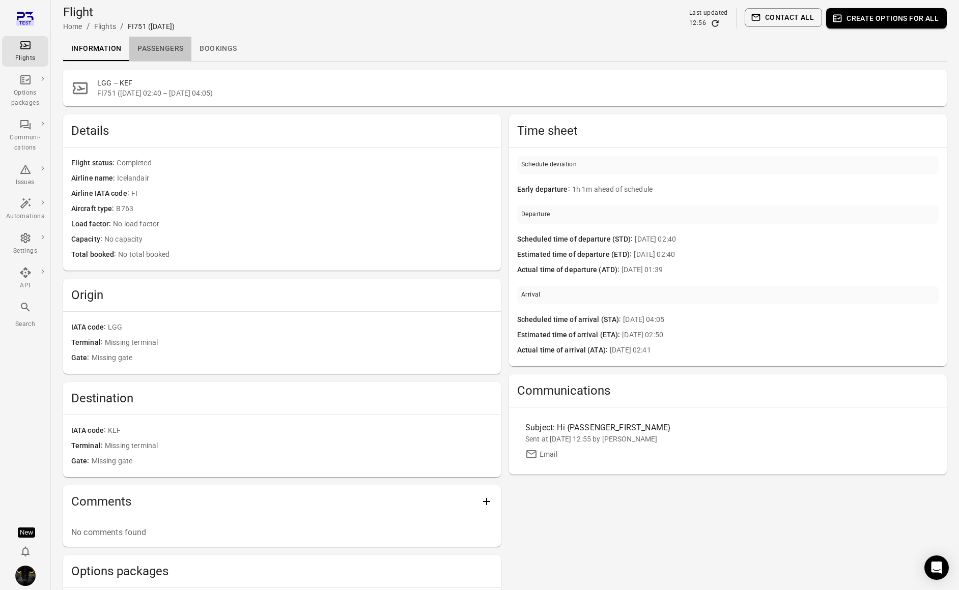
click at [188, 48] on link "Passengers" at bounding box center [160, 49] width 62 height 24
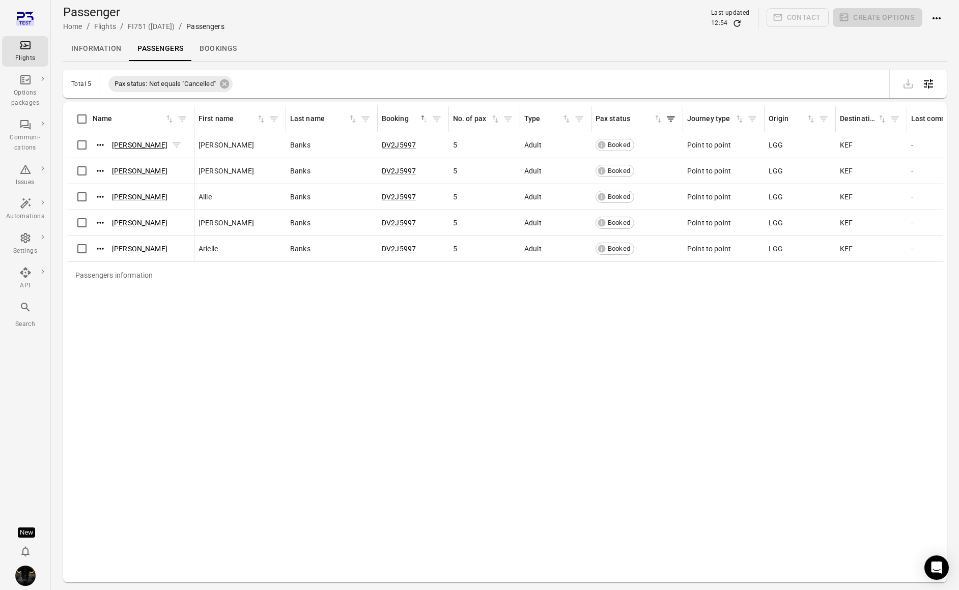
click at [141, 145] on link "Jamie Banks" at bounding box center [139, 145] width 55 height 8
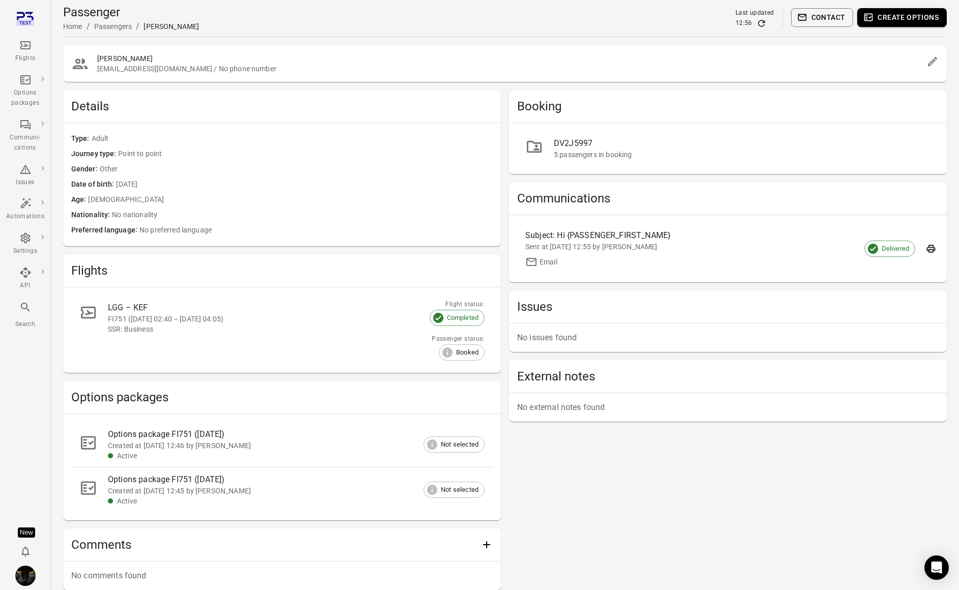
click at [819, 21] on button "Contact" at bounding box center [822, 17] width 63 height 19
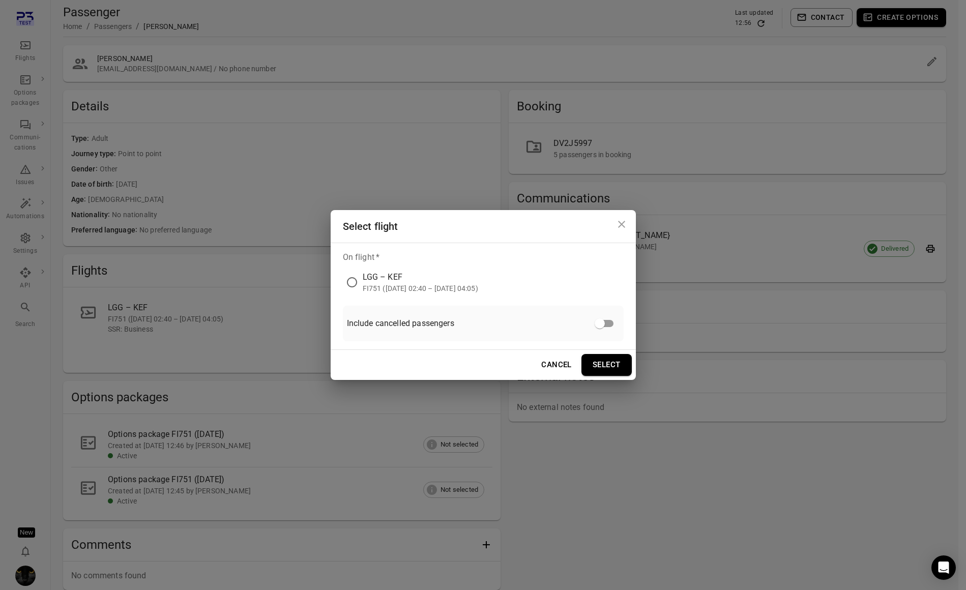
click at [399, 282] on div "LGG – KEF" at bounding box center [421, 277] width 116 height 12
click at [624, 368] on button "Select" at bounding box center [607, 364] width 50 height 21
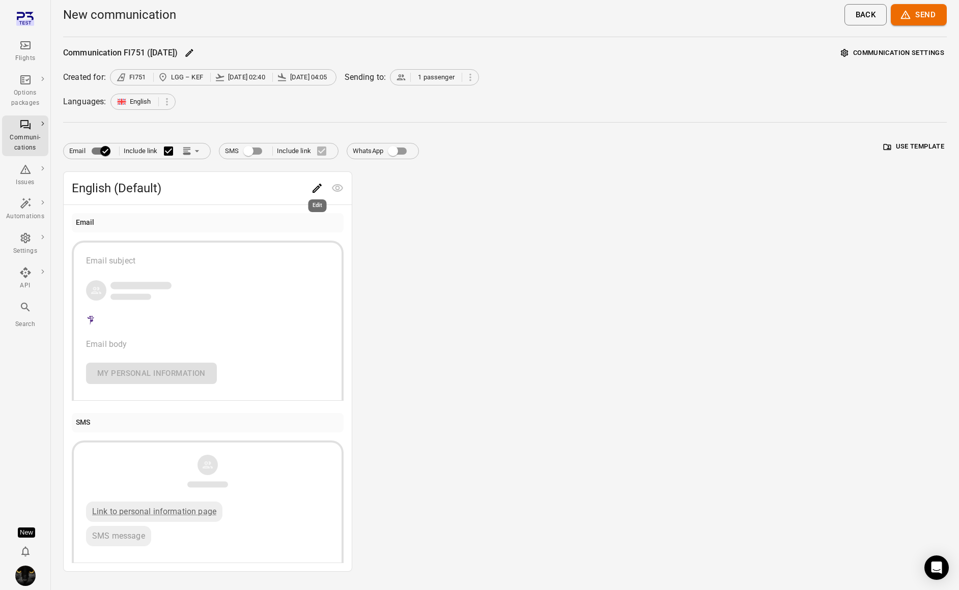
click at [321, 191] on icon "Edit" at bounding box center [317, 188] width 12 height 12
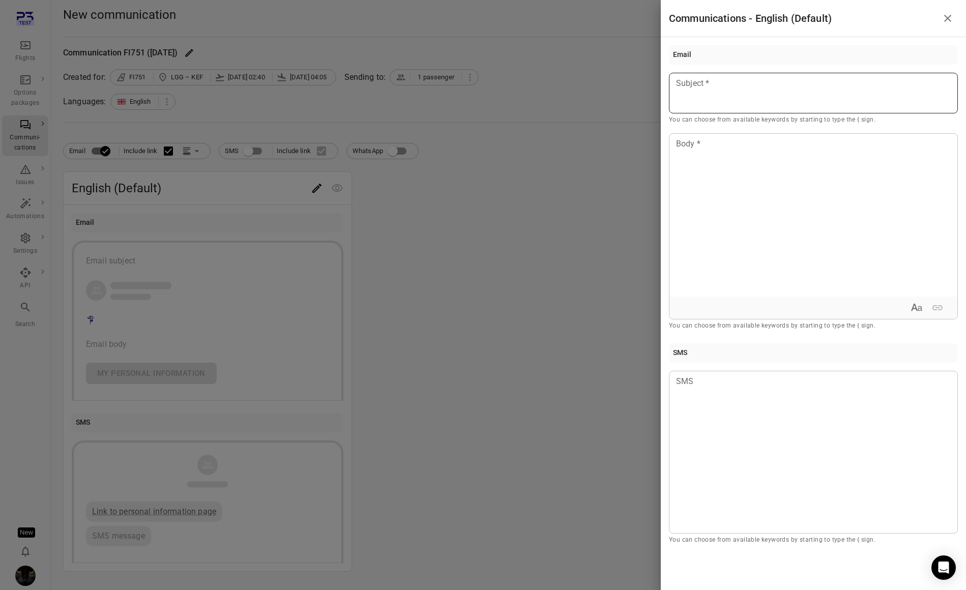
click at [803, 93] on div at bounding box center [813, 93] width 289 height 41
drag, startPoint x: 767, startPoint y: 111, endPoint x: 755, endPoint y: 142, distance: 33.4
click at [768, 110] on div "Passenger first name" at bounding box center [734, 112] width 86 height 10
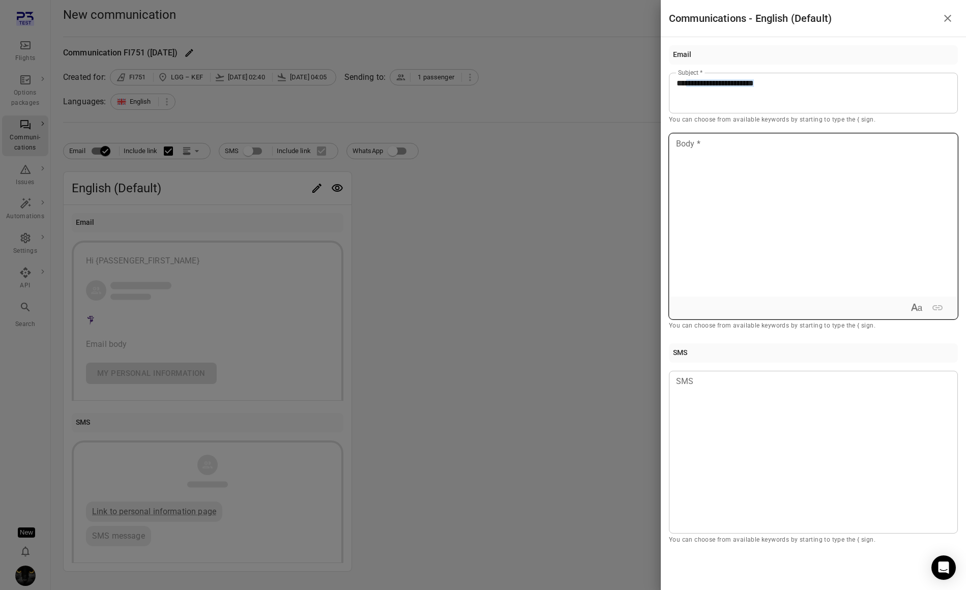
click at [756, 157] on div at bounding box center [814, 215] width 288 height 163
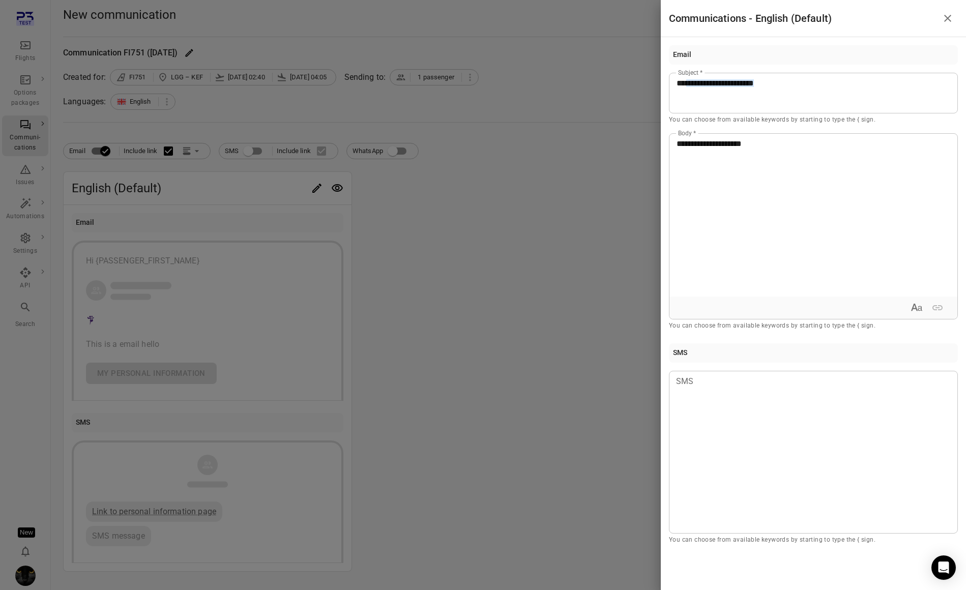
click at [557, 158] on div at bounding box center [483, 295] width 966 height 590
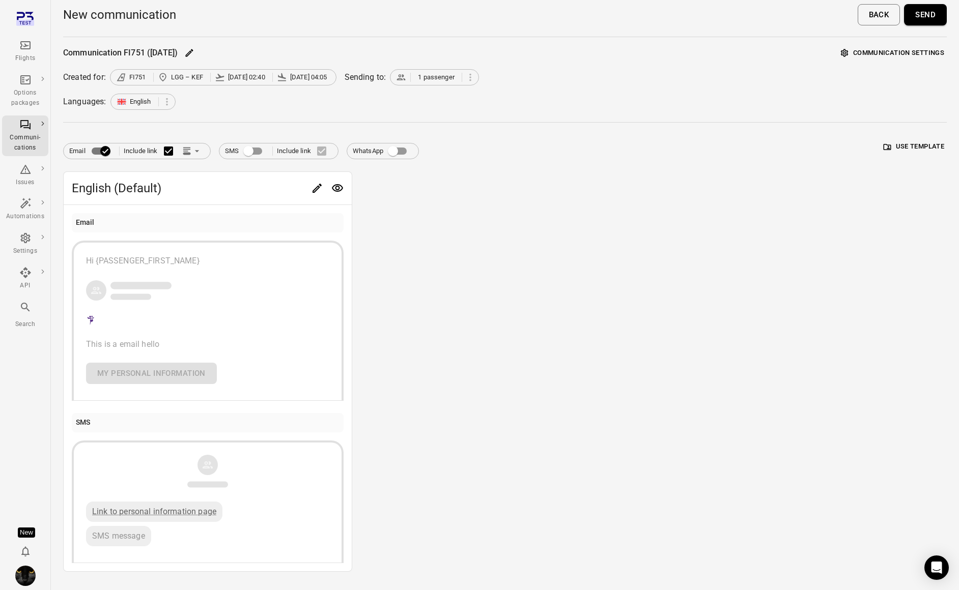
click at [895, 56] on button "Communication settings" at bounding box center [892, 53] width 108 height 16
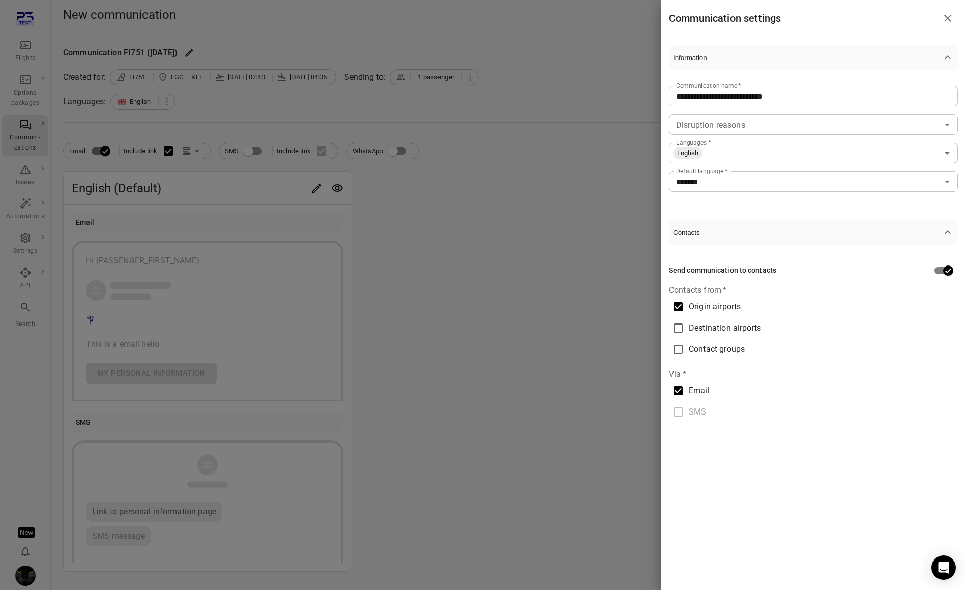
click at [701, 305] on span "Origin airports" at bounding box center [715, 307] width 52 height 12
click at [716, 347] on span "Contact groups" at bounding box center [717, 350] width 56 height 12
click at [716, 371] on input "Contact groups" at bounding box center [812, 372] width 281 height 14
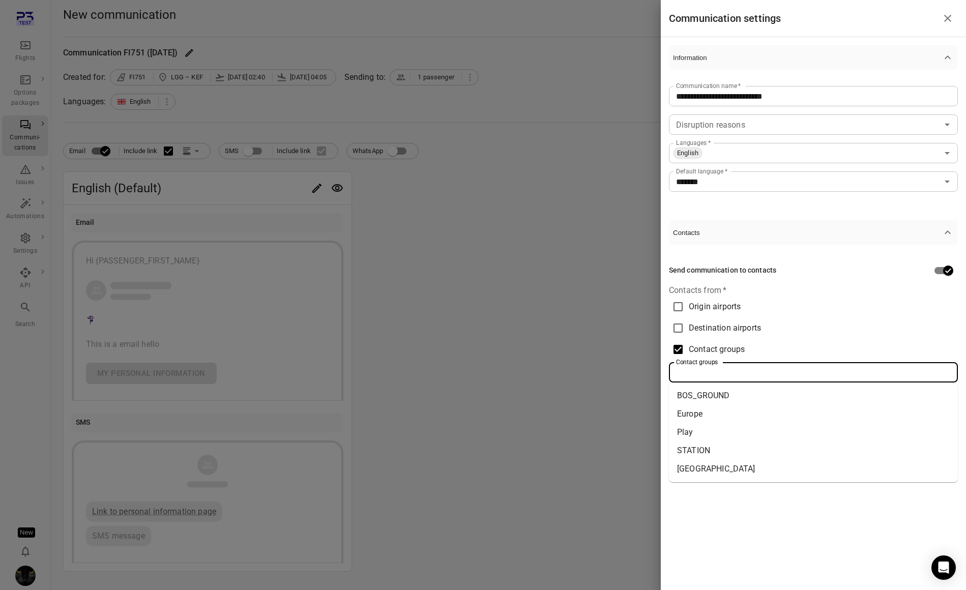
click at [710, 418] on li "Europe" at bounding box center [813, 414] width 289 height 18
click at [408, 311] on div at bounding box center [483, 295] width 966 height 590
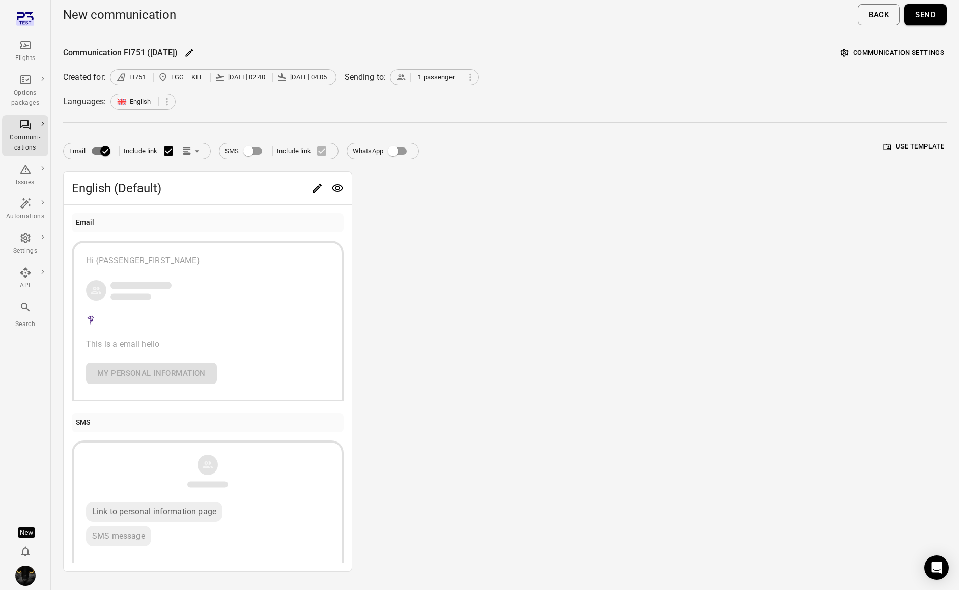
click at [923, 18] on button "Send" at bounding box center [925, 14] width 43 height 21
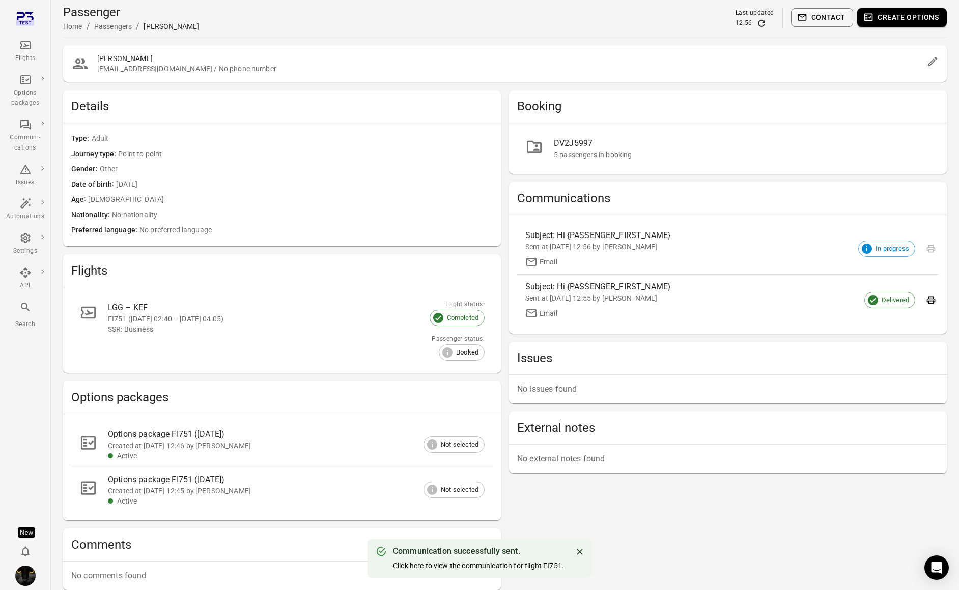
drag, startPoint x: 499, startPoint y: 565, endPoint x: 498, endPoint y: 550, distance: 14.8
click at [500, 565] on link "Click here to view the communication for flight FI751." at bounding box center [478, 566] width 171 height 8
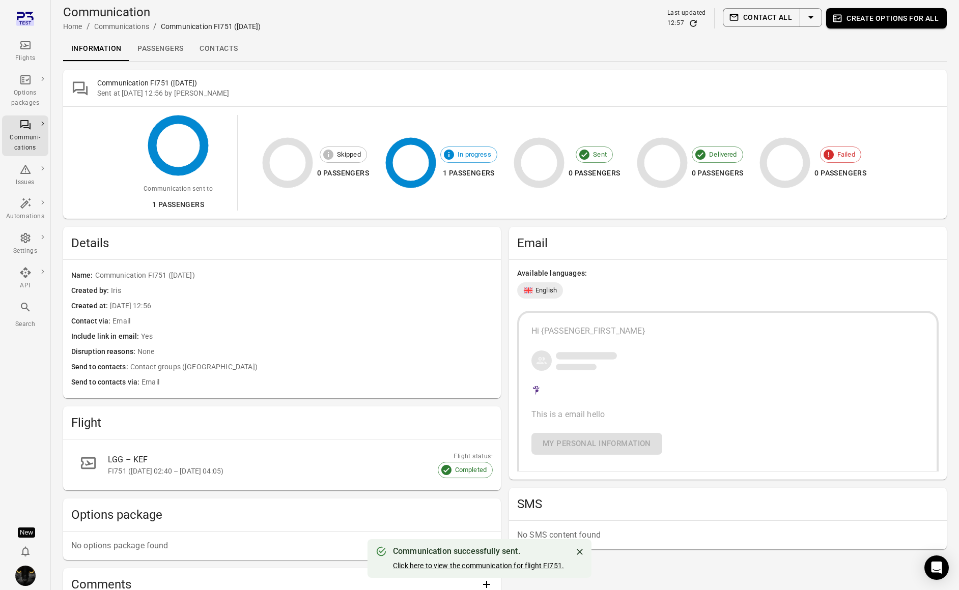
click at [207, 48] on link "Contacts" at bounding box center [218, 49] width 54 height 24
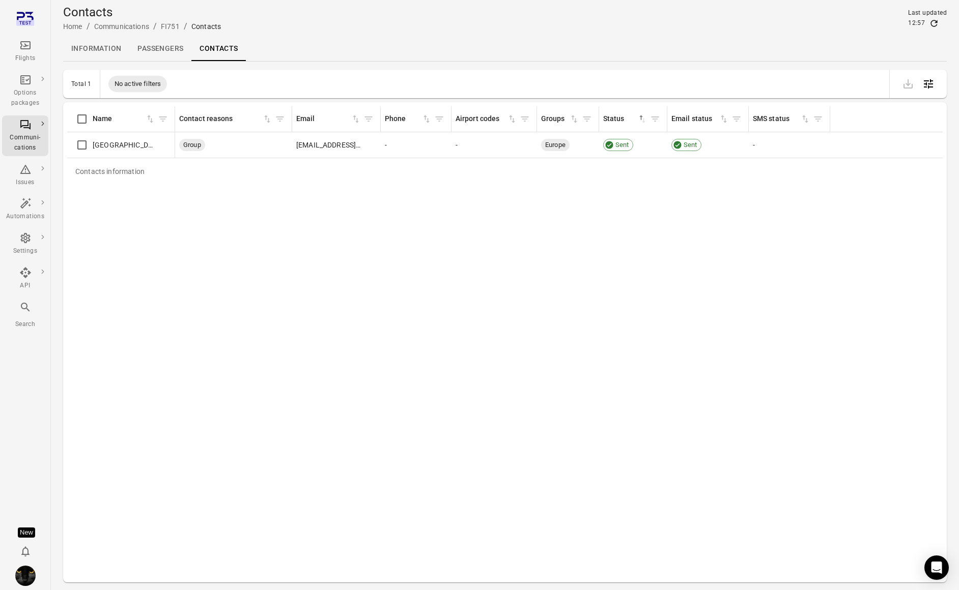
drag, startPoint x: 301, startPoint y: 186, endPoint x: 45, endPoint y: 157, distance: 257.6
click at [299, 186] on div "Contacts information Name Contact reasons Email Phone Airport codes Groups Stat…" at bounding box center [504, 342] width 875 height 472
click at [29, 244] on icon "Main navigation" at bounding box center [25, 238] width 12 height 12
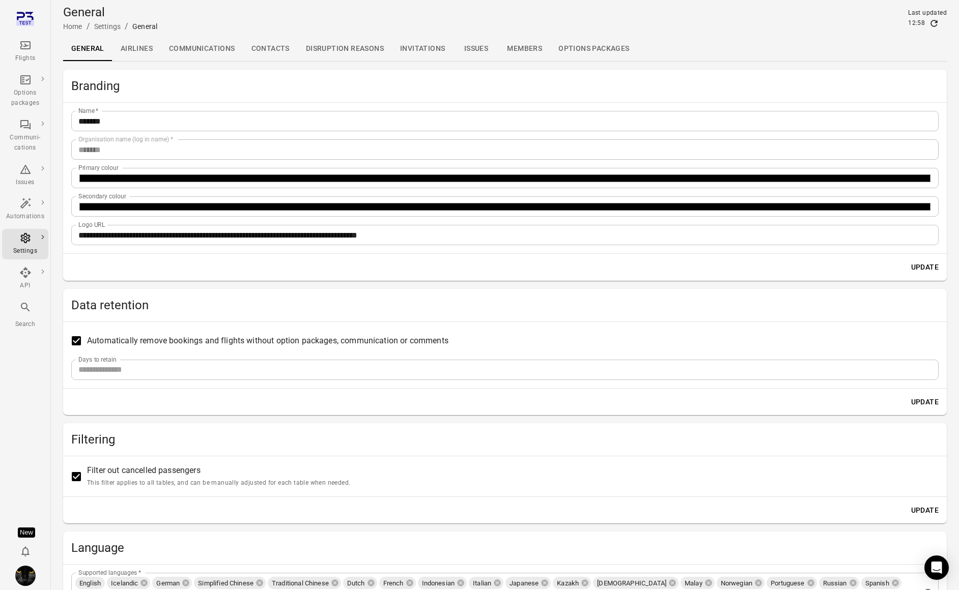
click at [203, 51] on link "Communications" at bounding box center [202, 49] width 82 height 24
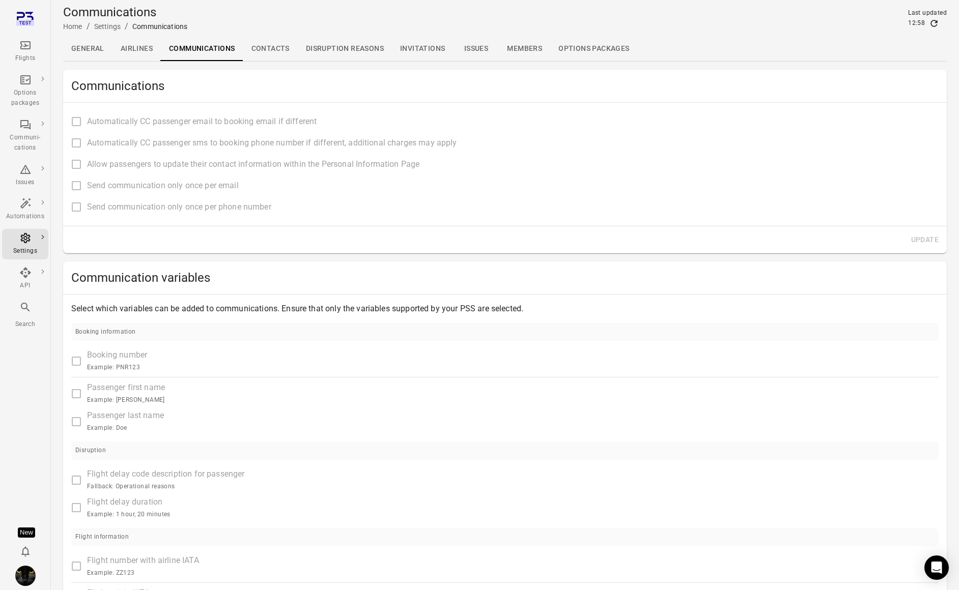
type input "**********"
type input "****"
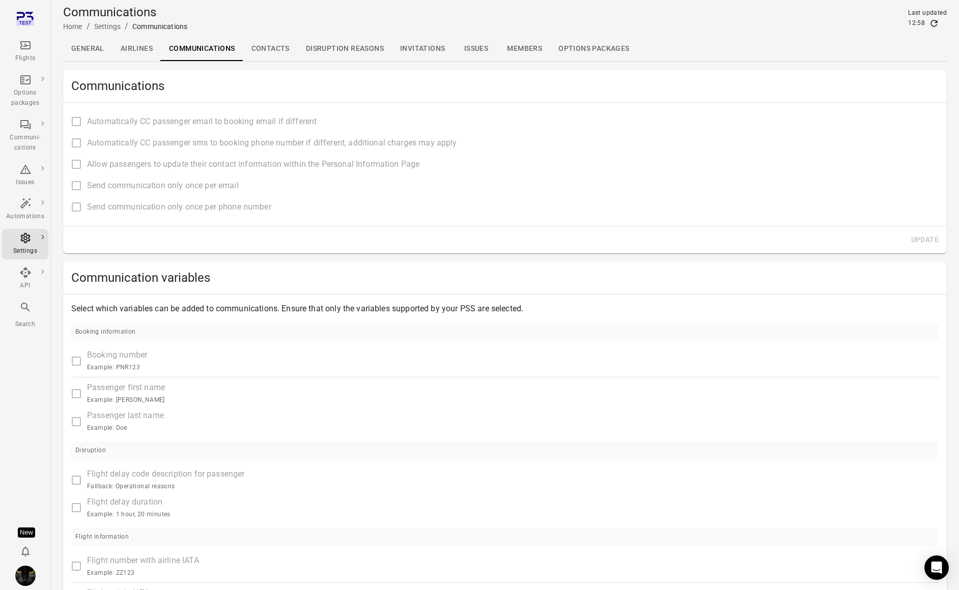
type input "**********"
type input "****"
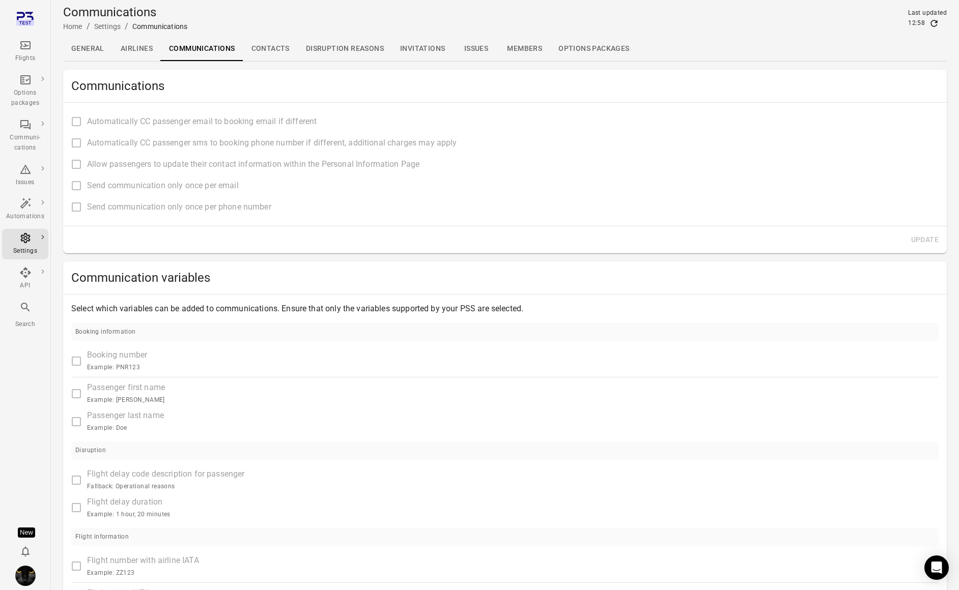
type input "**********"
type input "*******"
type input "**********"
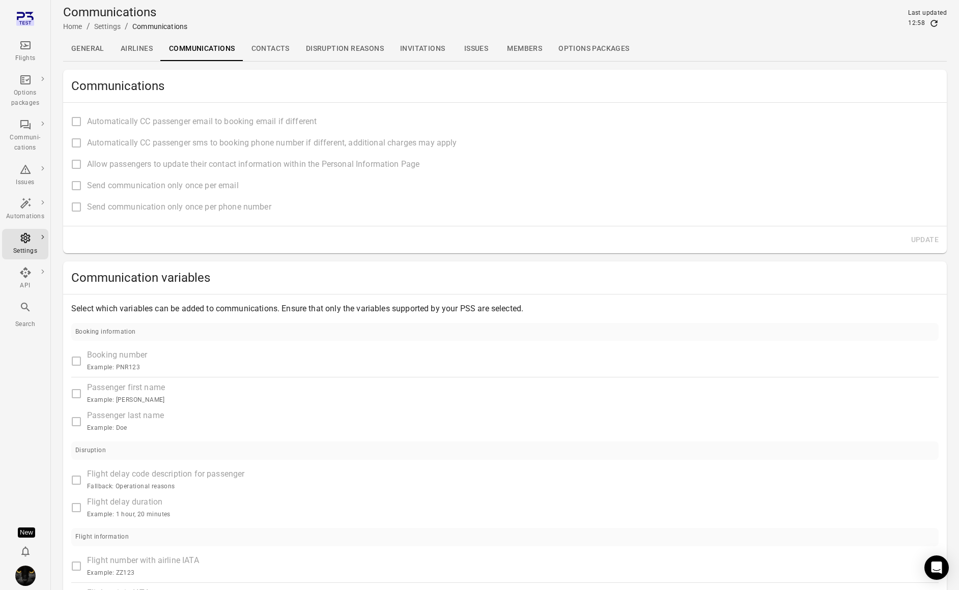
type input "**********"
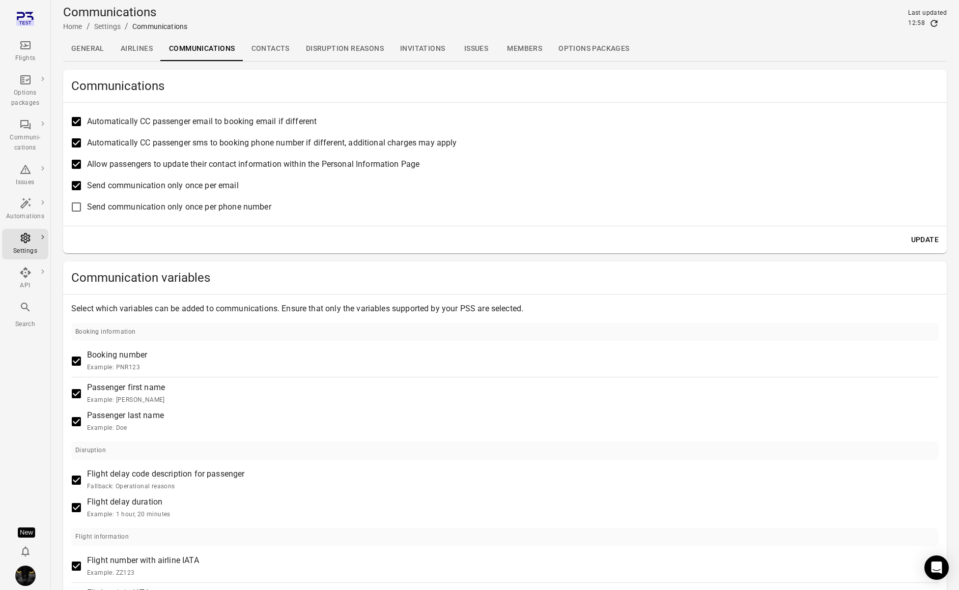
click at [278, 47] on link "Contacts" at bounding box center [270, 49] width 54 height 24
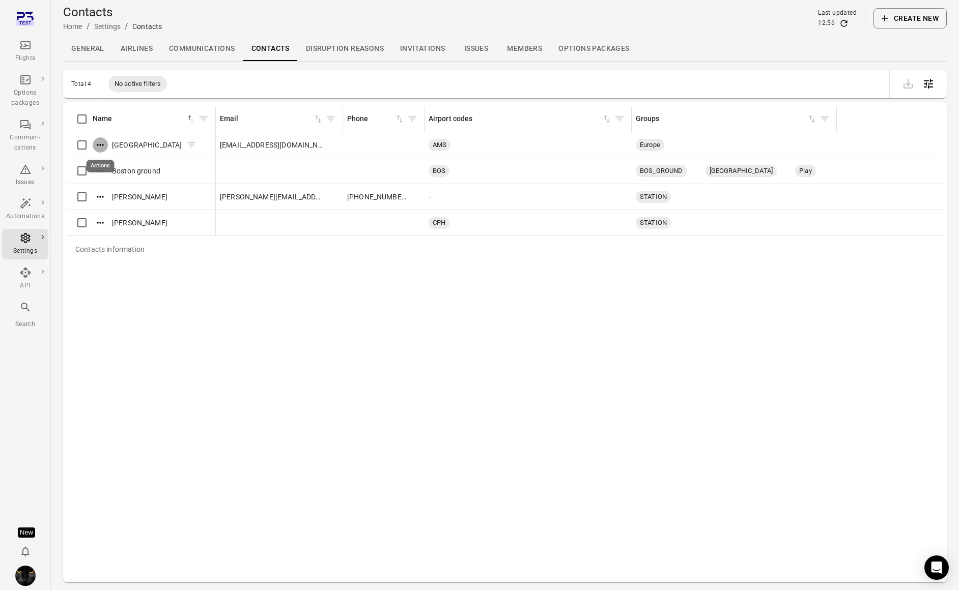
click at [98, 145] on icon "Actions" at bounding box center [100, 145] width 7 height 2
click at [103, 163] on span "Update" at bounding box center [100, 162] width 23 height 10
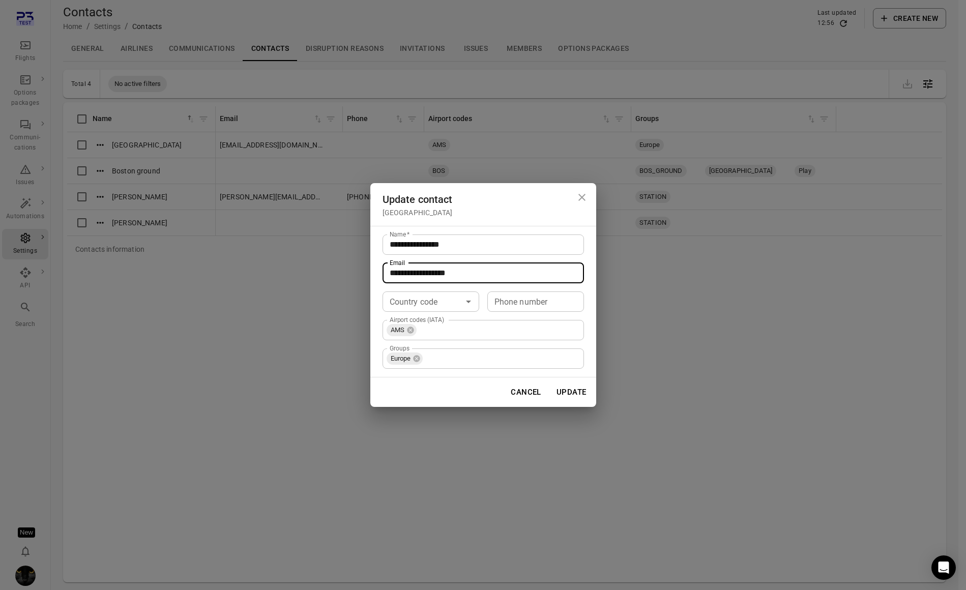
drag, startPoint x: 452, startPoint y: 271, endPoint x: 377, endPoint y: 263, distance: 75.8
click at [378, 264] on div "**********" at bounding box center [483, 302] width 226 height 152
click at [576, 395] on button "Update" at bounding box center [571, 392] width 41 height 21
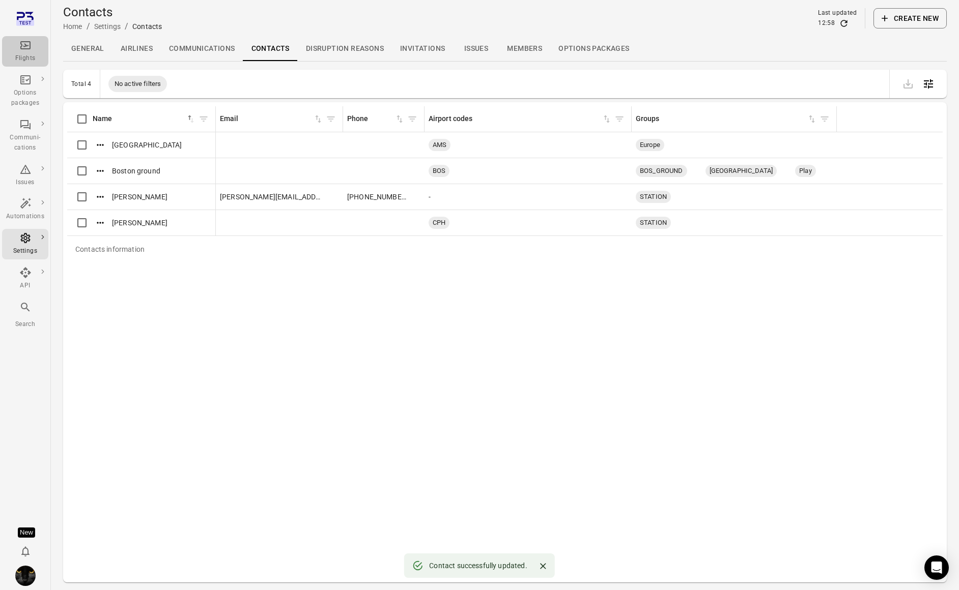
click at [27, 50] on icon "Main navigation" at bounding box center [25, 45] width 12 height 12
